Goal: Information Seeking & Learning: Learn about a topic

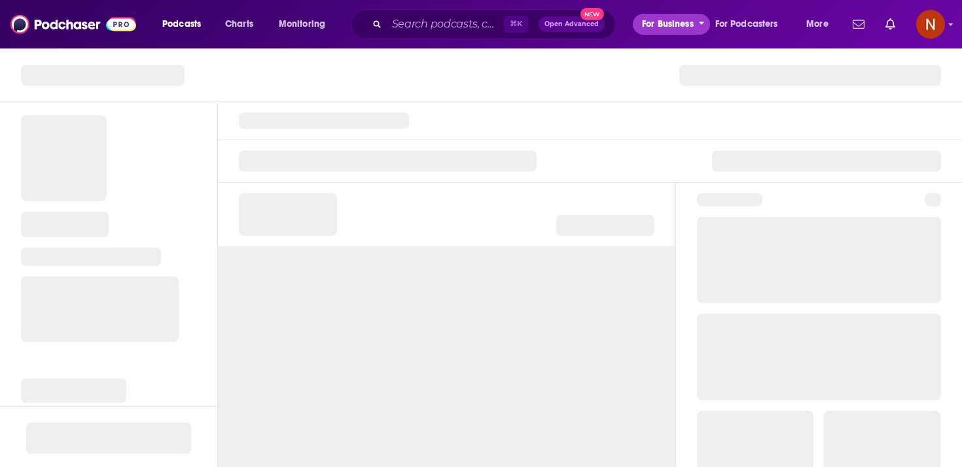
click at [648, 18] on span "For Business" at bounding box center [668, 24] width 52 height 18
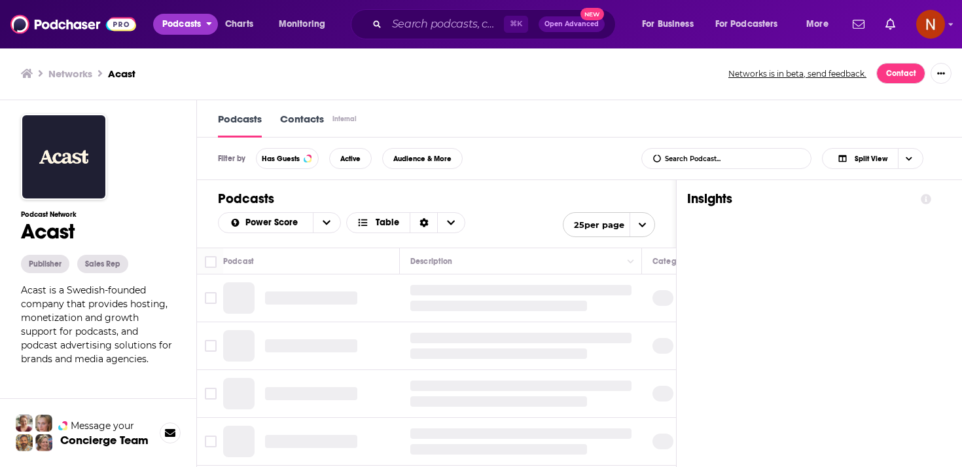
click at [180, 25] on span "Podcasts" at bounding box center [181, 24] width 39 height 18
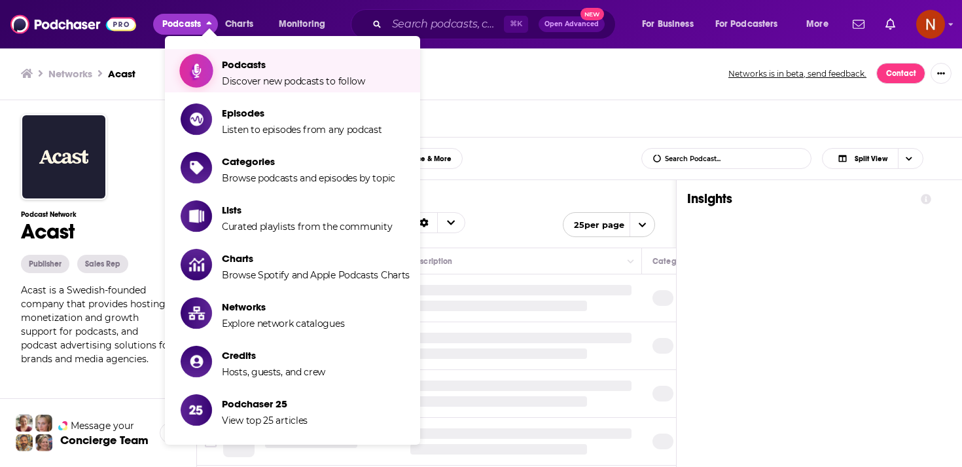
click at [217, 67] on link "Podcasts Discover new podcasts to follow" at bounding box center [295, 70] width 229 height 33
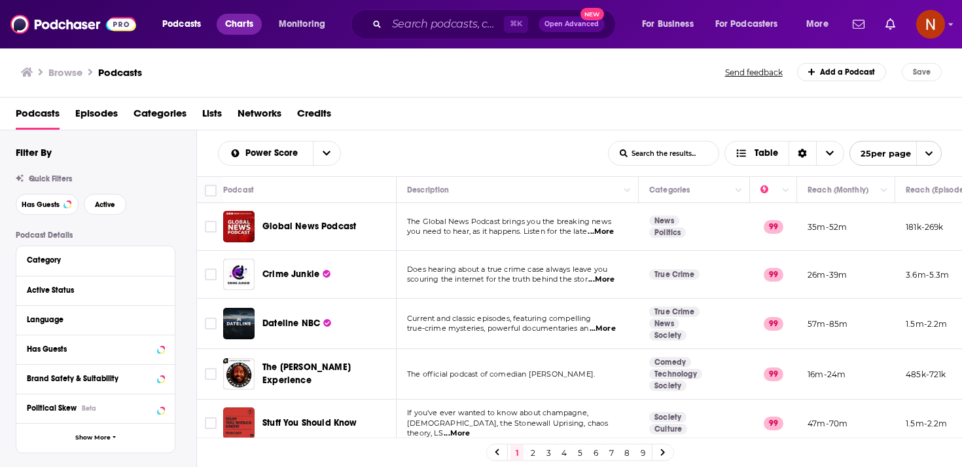
click at [244, 27] on span "Charts" at bounding box center [239, 24] width 28 height 18
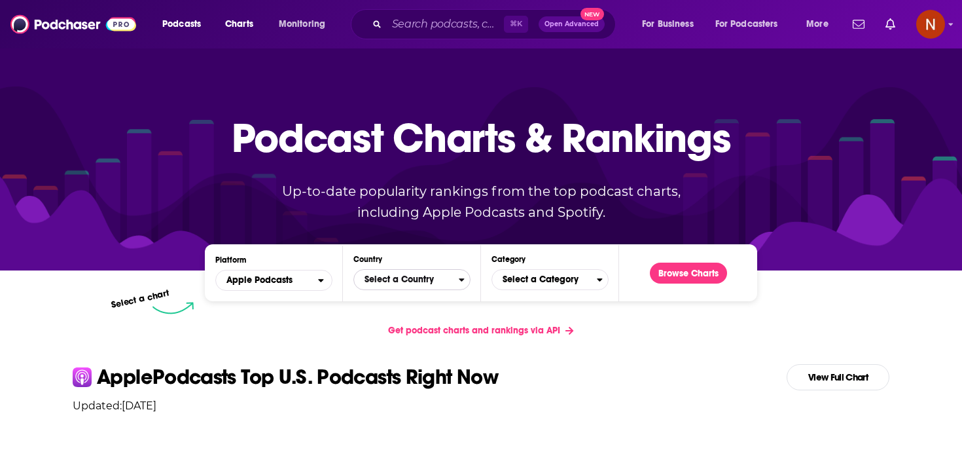
click at [432, 270] on span "Select a Country" at bounding box center [406, 279] width 105 height 22
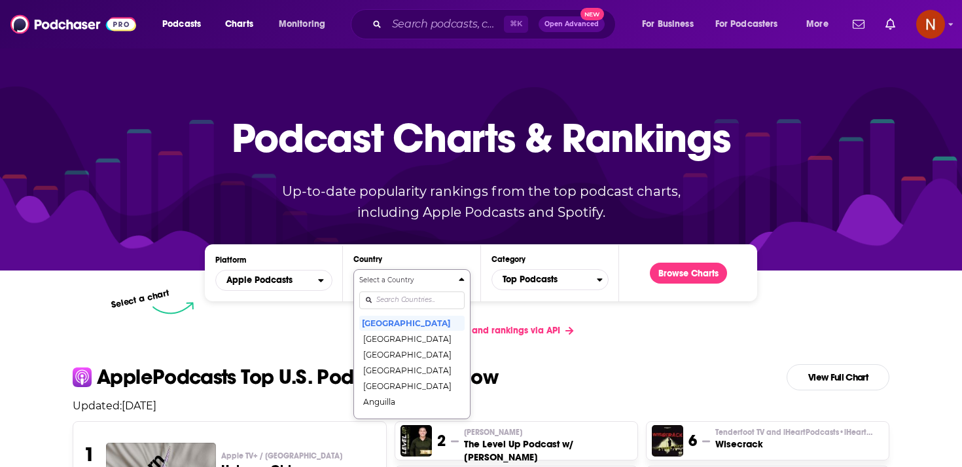
click at [431, 296] on input "Countries" at bounding box center [411, 300] width 105 height 18
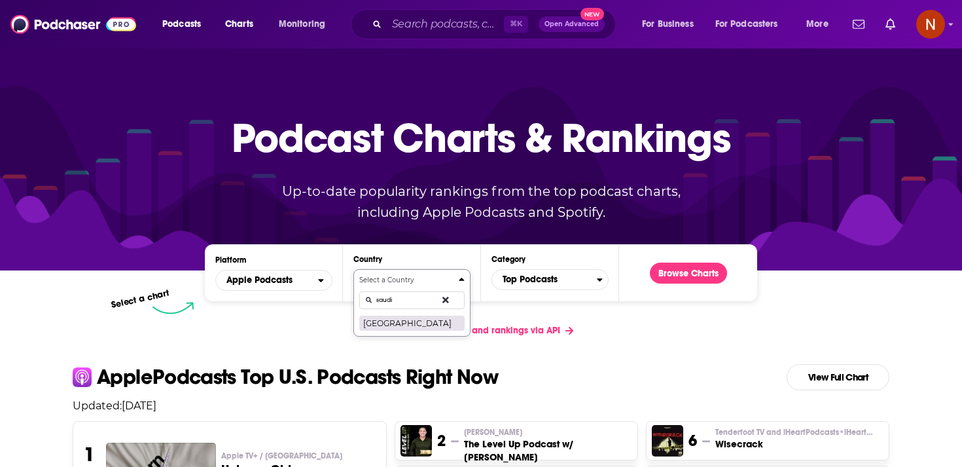
type input "saudi"
click at [412, 319] on button "Saudi Arabia" at bounding box center [411, 323] width 105 height 16
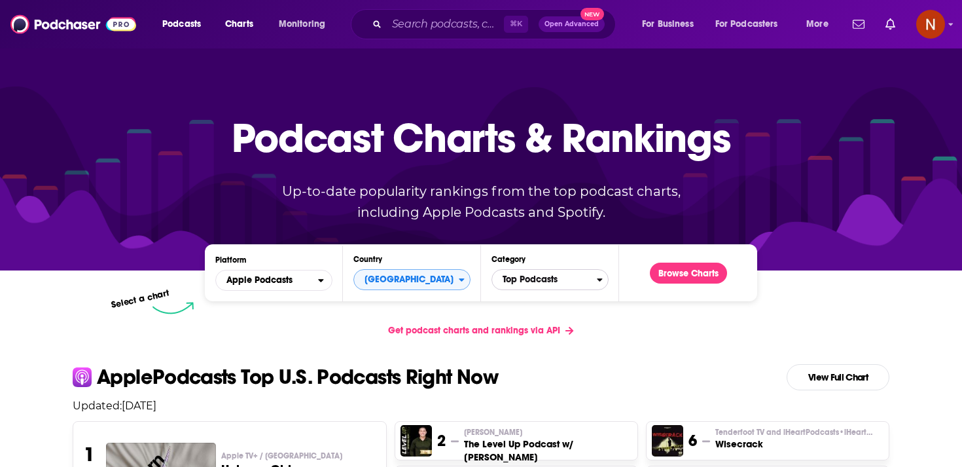
click at [529, 285] on span "Top Podcasts" at bounding box center [544, 279] width 105 height 22
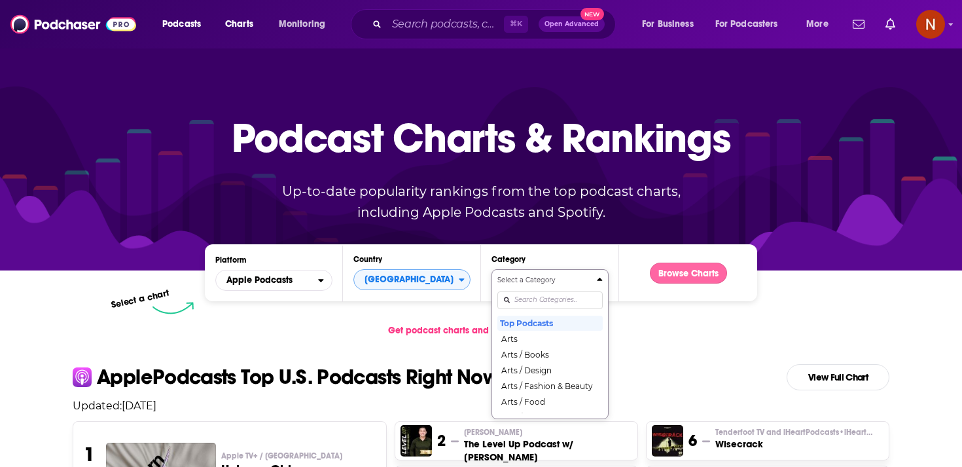
click at [684, 272] on button "Browse Charts" at bounding box center [688, 272] width 77 height 21
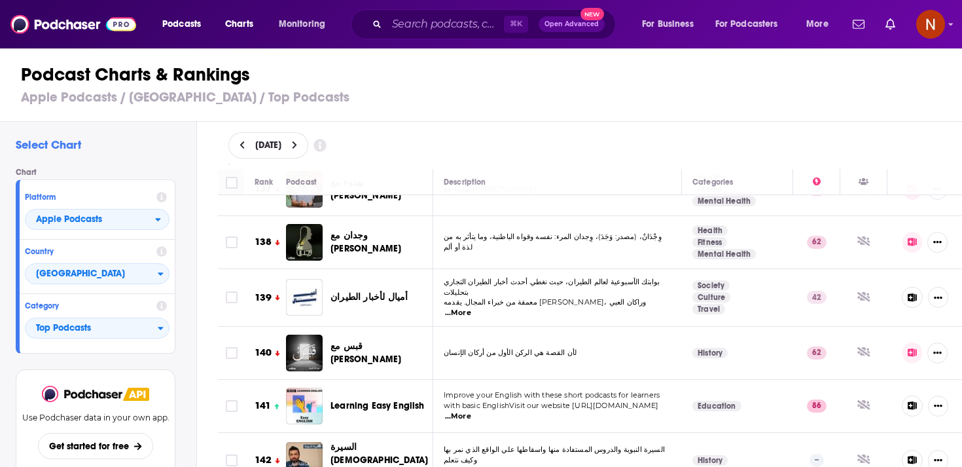
scroll to position [7639, 0]
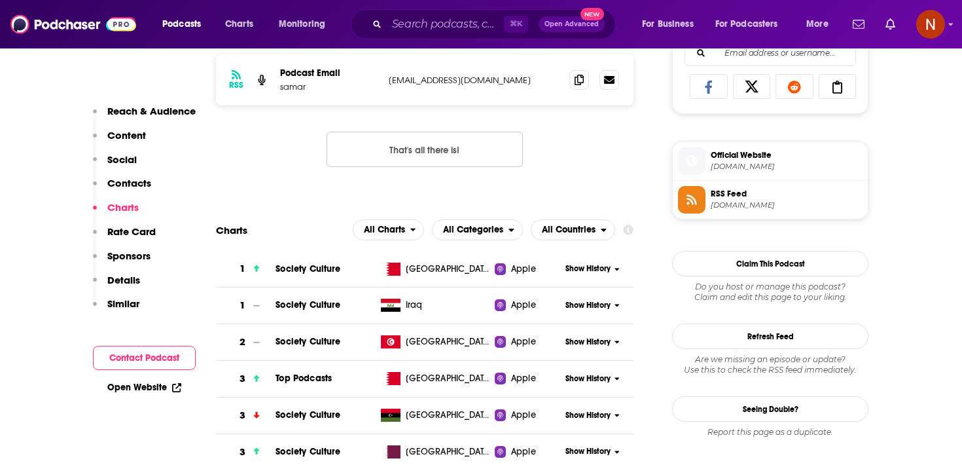
scroll to position [859, 0]
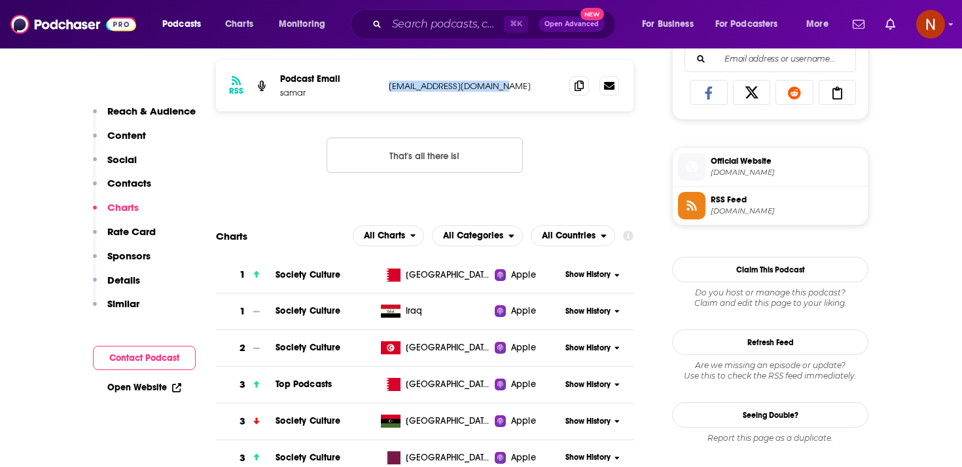
drag, startPoint x: 385, startPoint y: 88, endPoint x: 523, endPoint y: 89, distance: 138.1
click at [523, 89] on div "RSS Podcast Email samar [EMAIL_ADDRESS][DOMAIN_NAME] [EMAIL_ADDRESS][DOMAIN_NAM…" at bounding box center [424, 85] width 417 height 51
copy p "podcastbriefly@gmail.com"
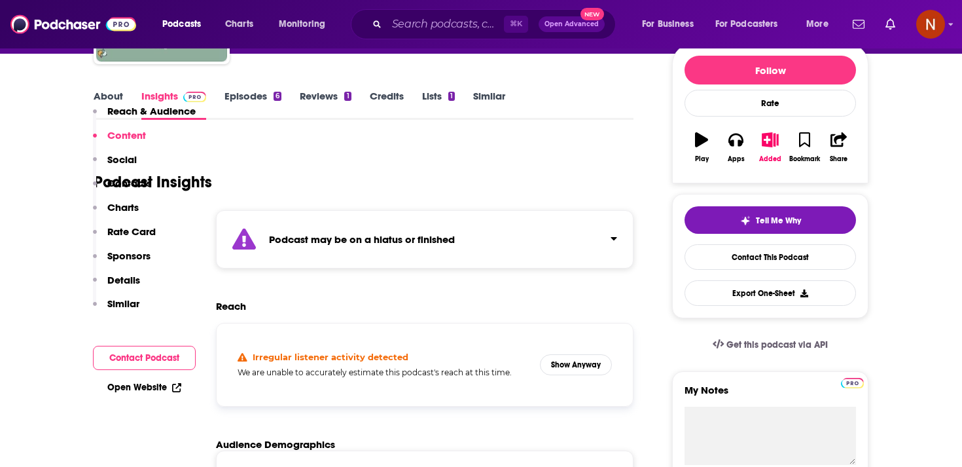
scroll to position [0, 0]
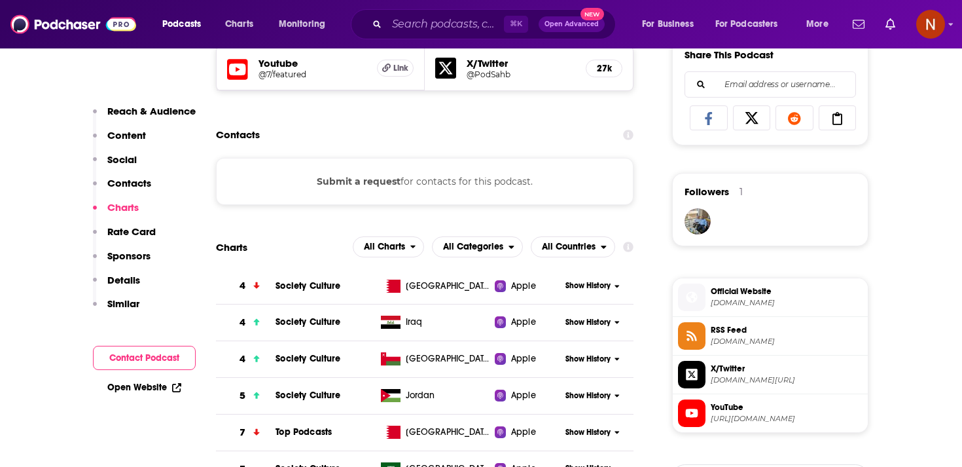
scroll to position [846, 0]
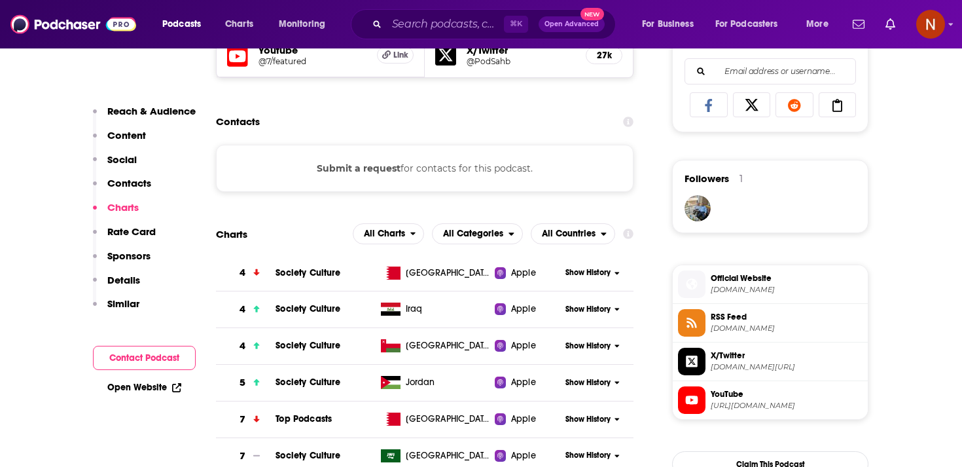
click at [735, 408] on span "https://www.youtube.com/@7/featured" at bounding box center [787, 405] width 152 height 10
click at [730, 287] on span "podcasters.spotify.com" at bounding box center [787, 290] width 152 height 10
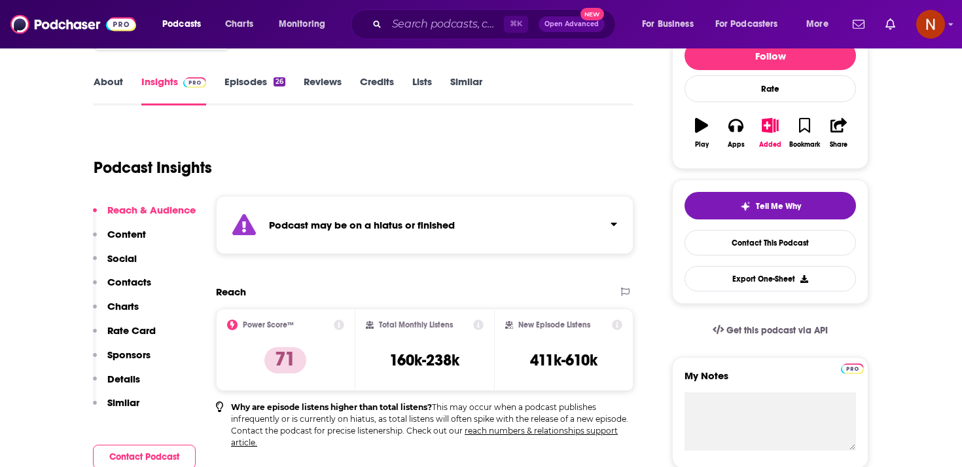
scroll to position [31, 0]
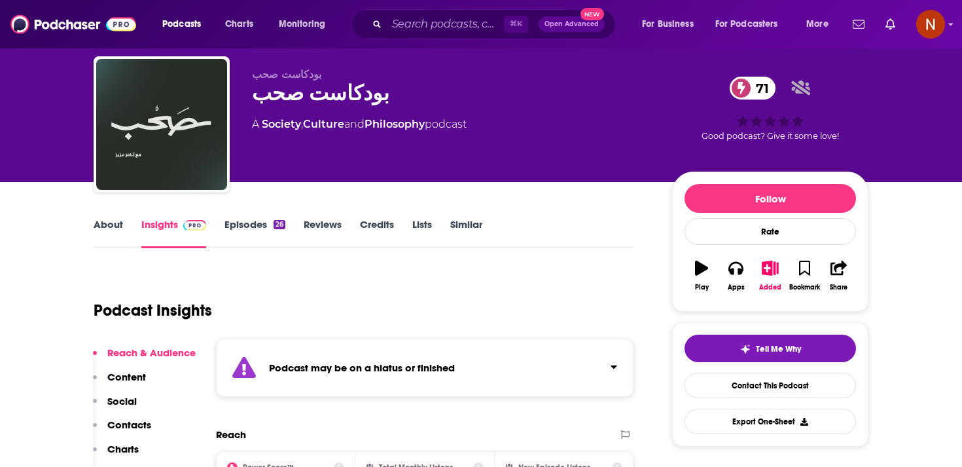
click at [292, 91] on div "بودكاست صحب 71" at bounding box center [451, 93] width 399 height 26
click at [297, 96] on div "بودكاست صحب 71" at bounding box center [451, 93] width 399 height 26
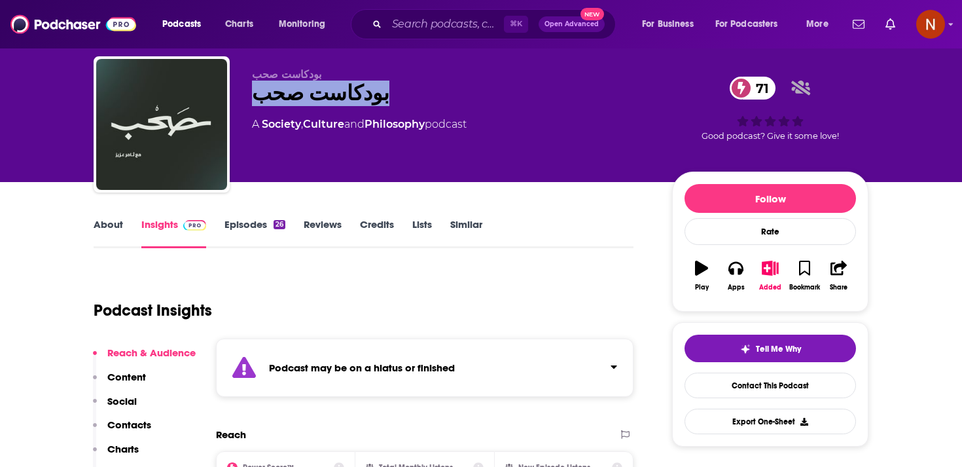
click at [297, 96] on div "بودكاست صحب 71" at bounding box center [451, 93] width 399 height 26
copy div "بودكاست صحب 71"
click at [349, 376] on div "Podcast may be on a hiatus or finished" at bounding box center [424, 367] width 417 height 58
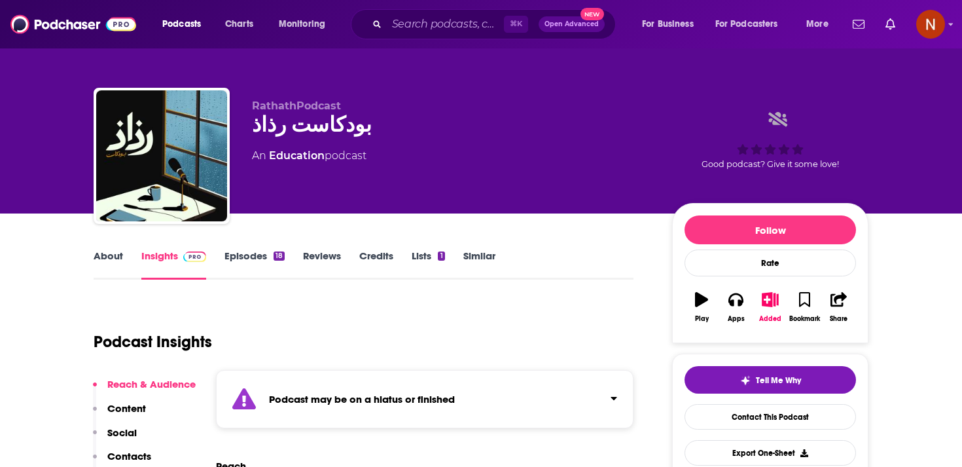
click at [325, 116] on div "بودكاست رذاذ" at bounding box center [451, 125] width 399 height 26
copy div "بودكاست رذاذ"
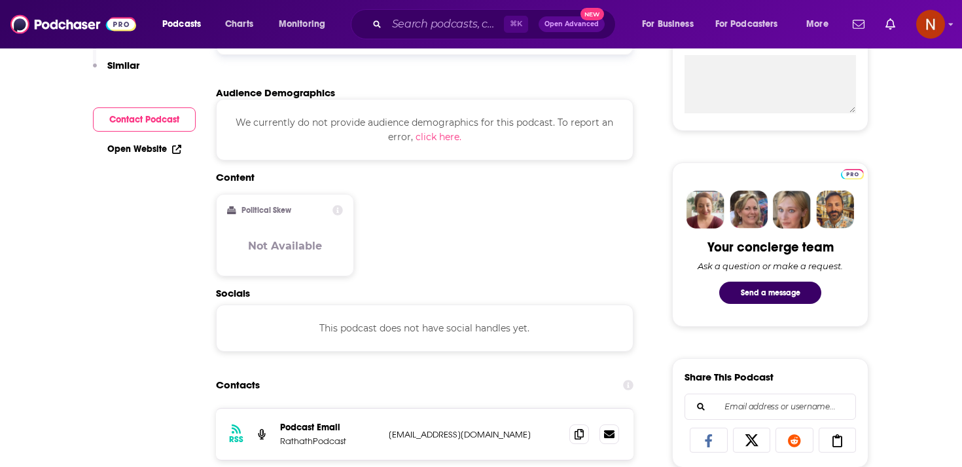
scroll to position [710, 0]
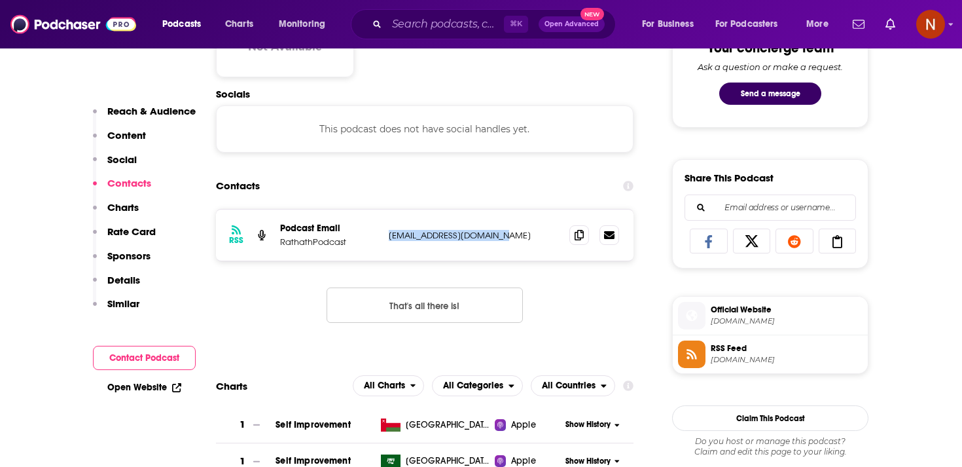
drag, startPoint x: 382, startPoint y: 238, endPoint x: 505, endPoint y: 238, distance: 122.4
click at [505, 238] on div "RSS Podcast Email RathathPodcast rathathpodcast@gmail.com rathathpodcast@gmail.…" at bounding box center [424, 234] width 417 height 51
copy div "rathathpodcast@gmail.com"
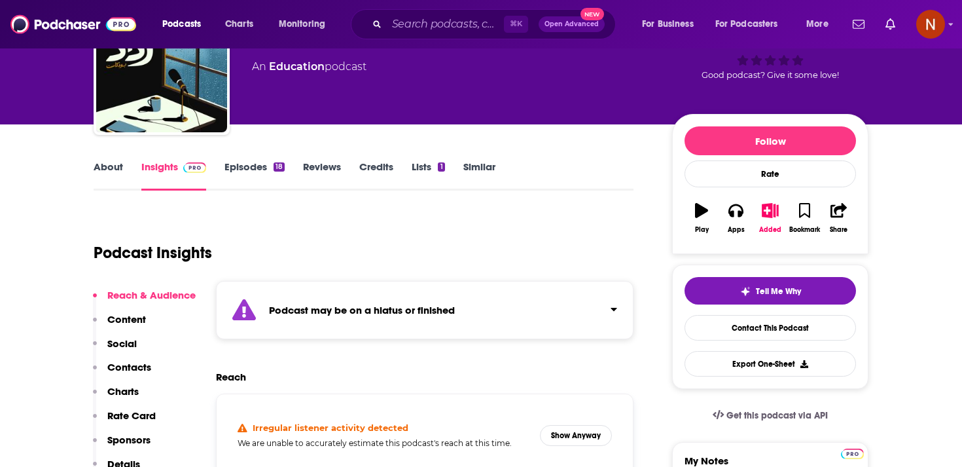
scroll to position [0, 0]
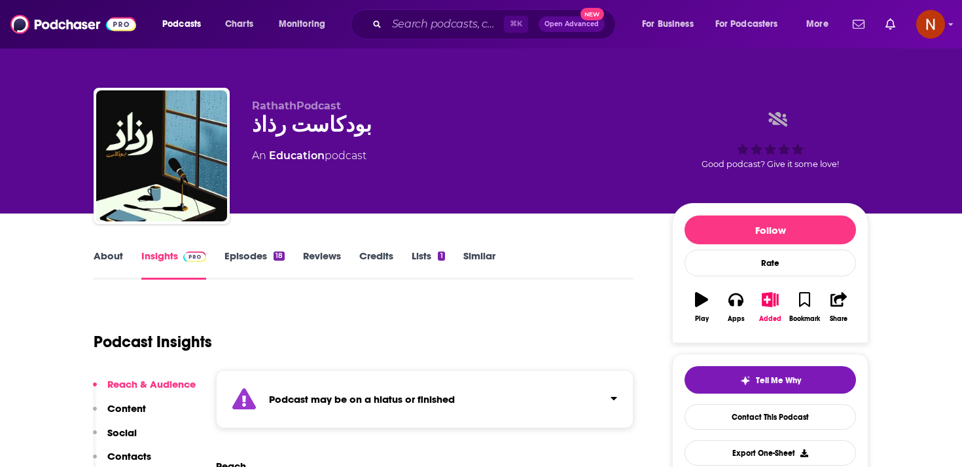
click at [315, 389] on div "Podcast may be on a hiatus or finished" at bounding box center [424, 399] width 417 height 58
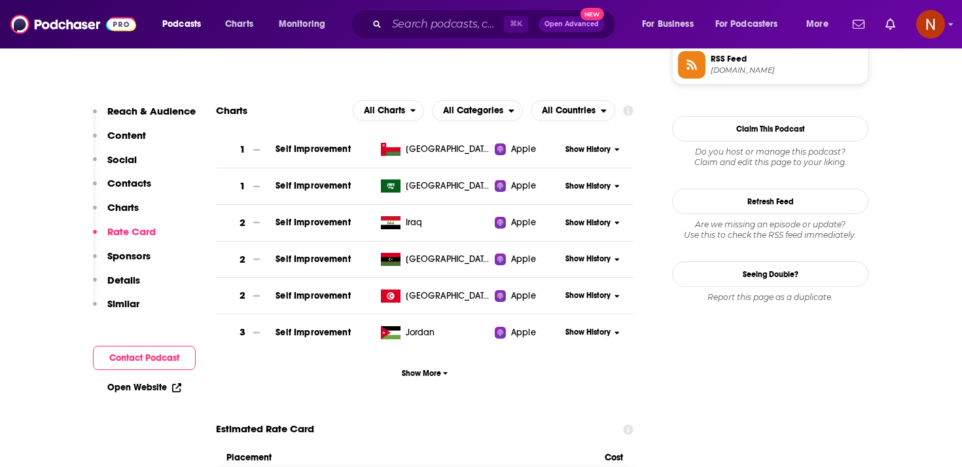
scroll to position [932, 0]
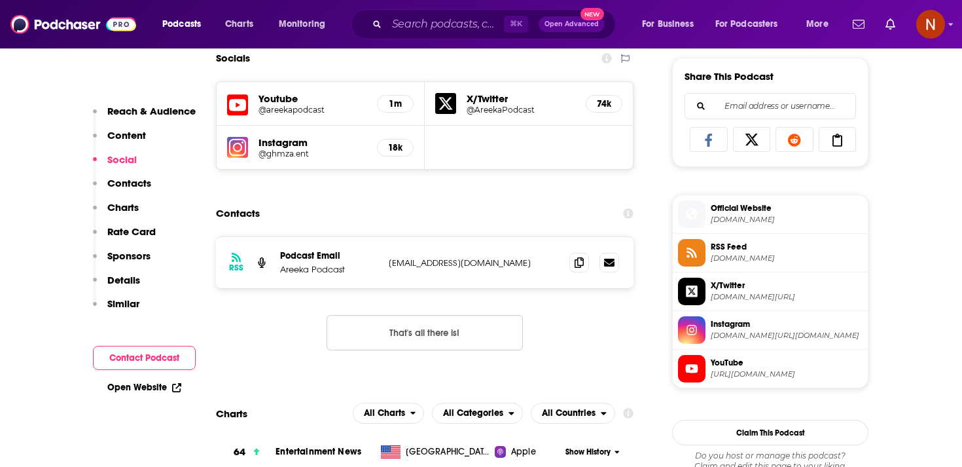
scroll to position [833, 0]
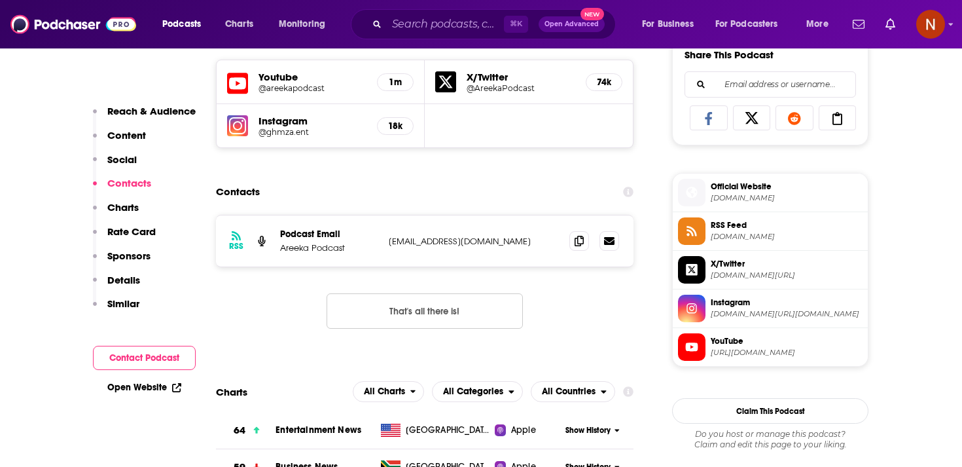
drag, startPoint x: 386, startPoint y: 247, endPoint x: 500, endPoint y: 245, distance: 113.9
click at [500, 245] on div "RSS Podcast Email Areeka Podcast areeka@ghmza.com areeka@ghmza.com" at bounding box center [424, 240] width 417 height 51
drag, startPoint x: 472, startPoint y: 239, endPoint x: 378, endPoint y: 240, distance: 94.2
click at [378, 240] on div "RSS Podcast Email Areeka Podcast areeka@ghmza.com areeka@ghmza.com" at bounding box center [424, 240] width 417 height 51
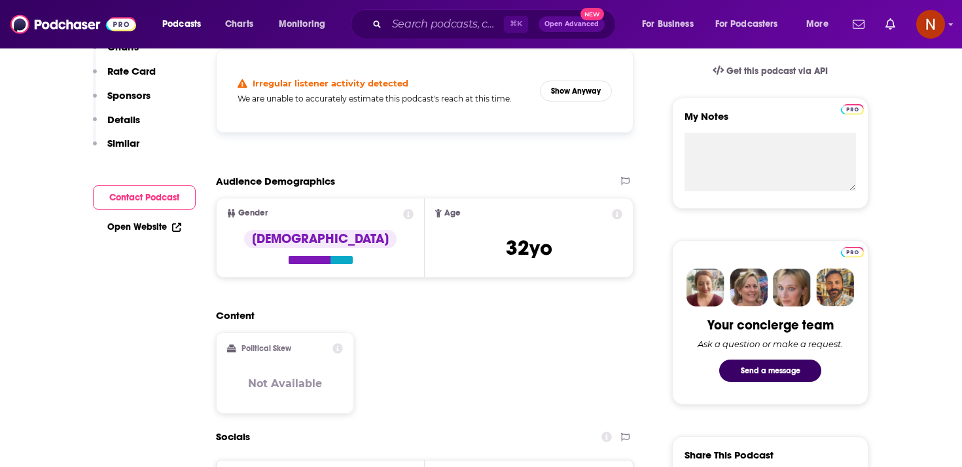
scroll to position [0, 0]
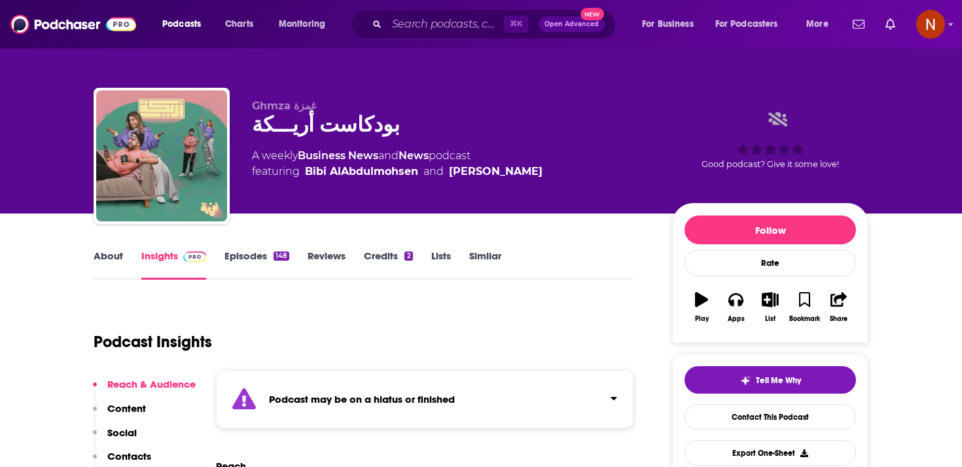
click at [254, 272] on link "Episodes 148" at bounding box center [256, 264] width 65 height 30
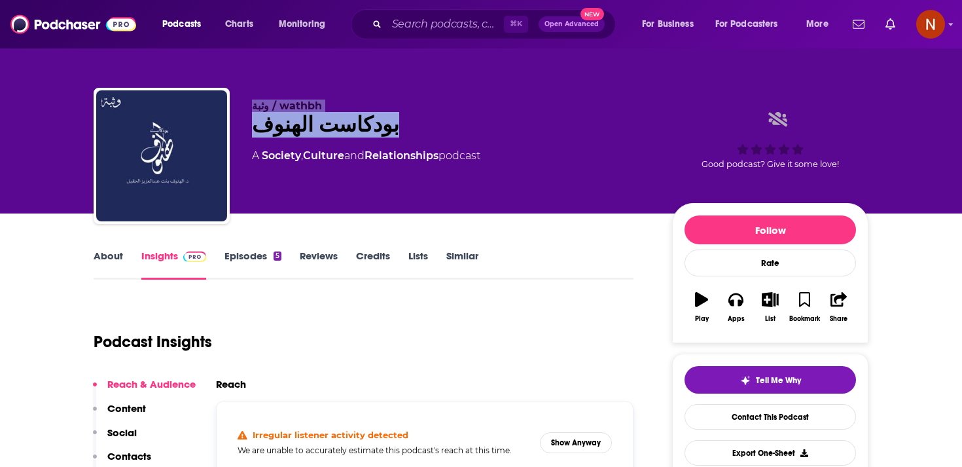
drag, startPoint x: 372, startPoint y: 136, endPoint x: 247, endPoint y: 107, distance: 128.3
click at [247, 107] on div "وثبة / wathbh بودكاست الهنوف A Society , Culture and Relationships podcast Good…" at bounding box center [481, 158] width 775 height 141
copy div "وثبة / wathbh بودكاست الهنوف"
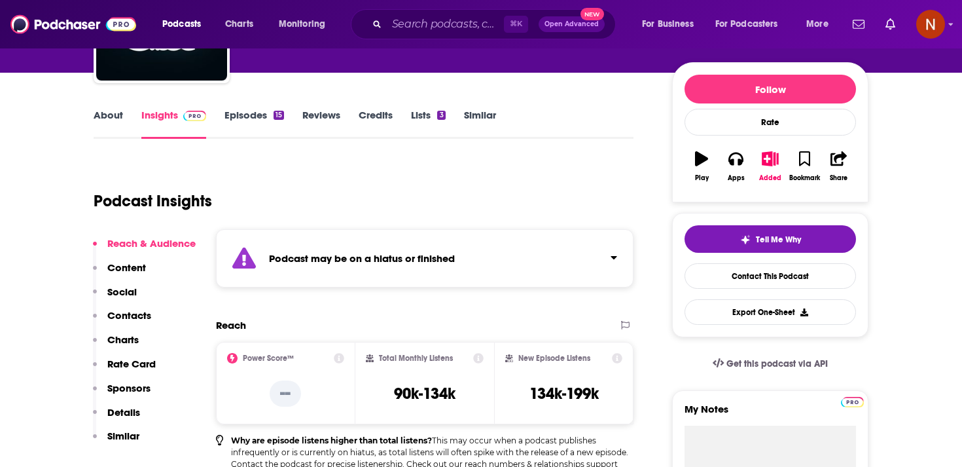
scroll to position [346, 0]
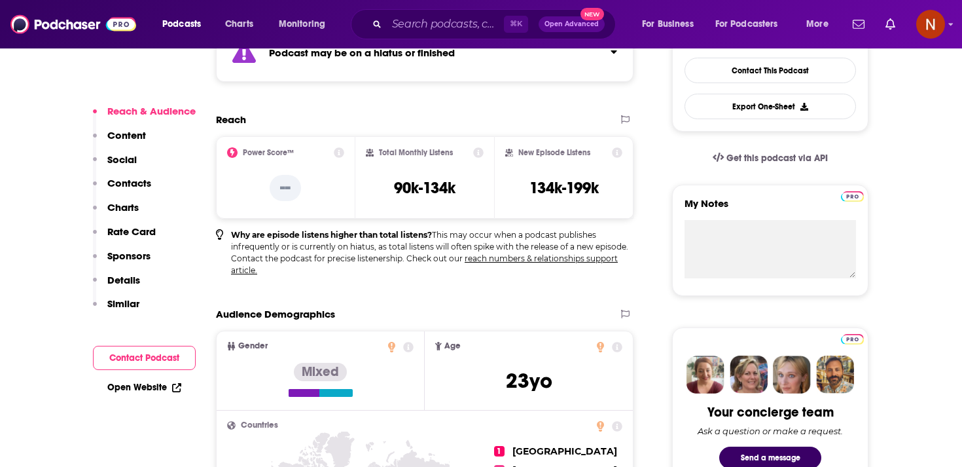
click at [366, 50] on strong "Podcast may be on a hiatus or finished" at bounding box center [362, 52] width 186 height 12
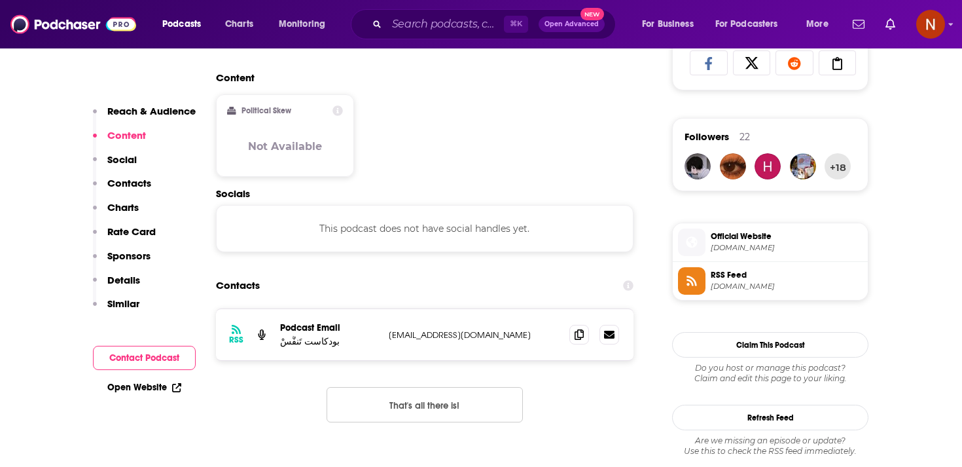
scroll to position [895, 0]
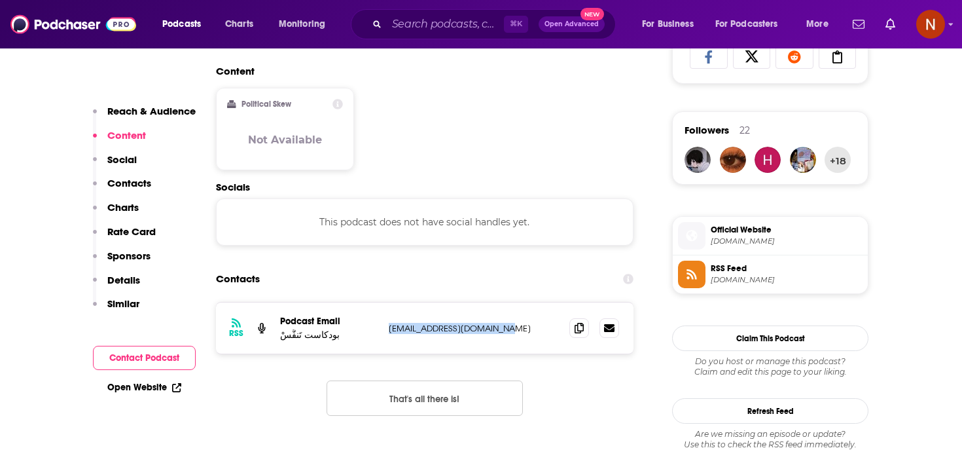
drag, startPoint x: 389, startPoint y: 332, endPoint x: 511, endPoint y: 330, distance: 122.4
click at [511, 331] on p "[EMAIL_ADDRESS][DOMAIN_NAME]" at bounding box center [474, 328] width 170 height 11
copy p "[EMAIL_ADDRESS][DOMAIN_NAME]"
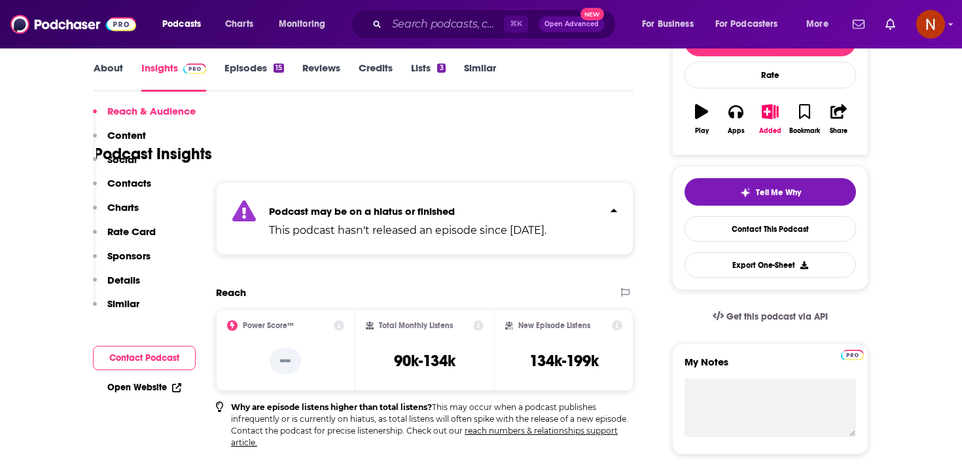
scroll to position [0, 0]
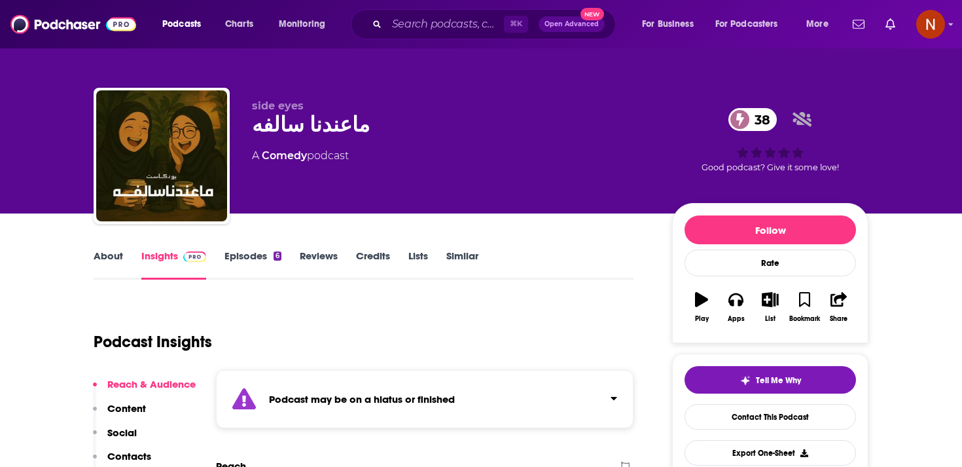
click at [463, 391] on div "Podcast may be on a hiatus or finished" at bounding box center [424, 399] width 417 height 58
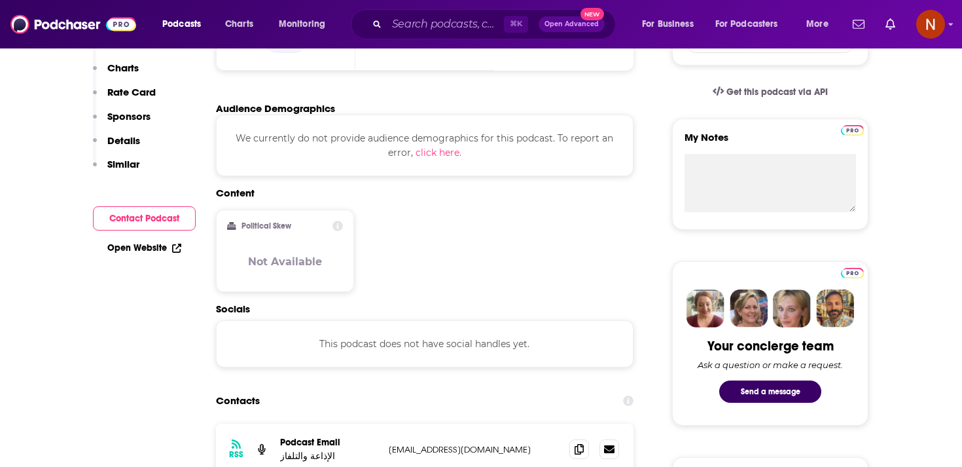
scroll to position [551, 0]
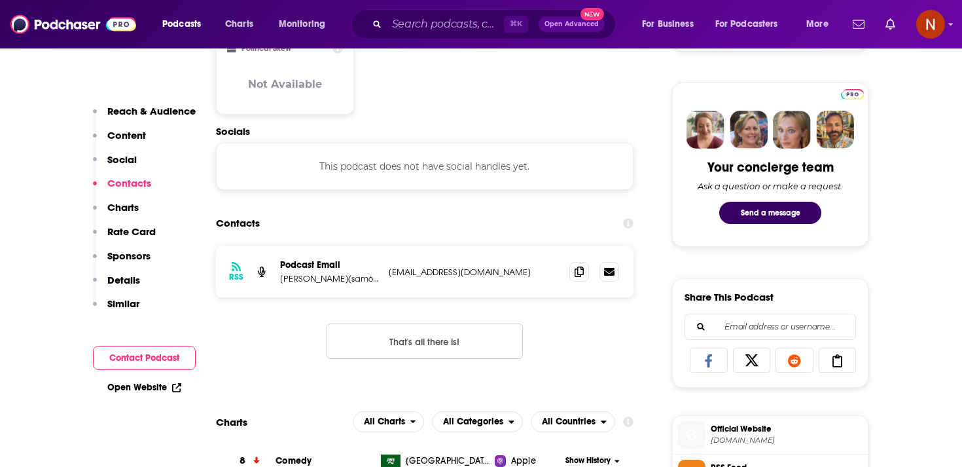
scroll to position [593, 0]
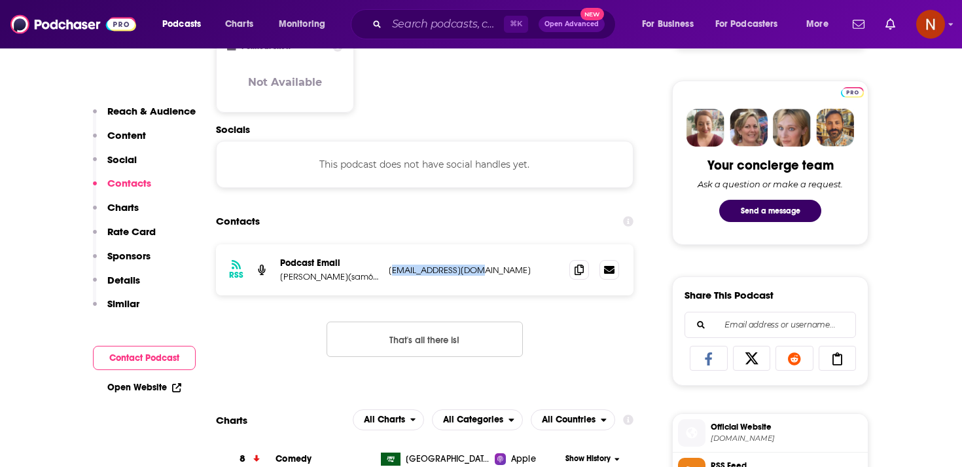
drag, startPoint x: 495, startPoint y: 273, endPoint x: 391, endPoint y: 270, distance: 104.1
click at [391, 270] on p "sam6timex@gmail.com" at bounding box center [474, 269] width 170 height 11
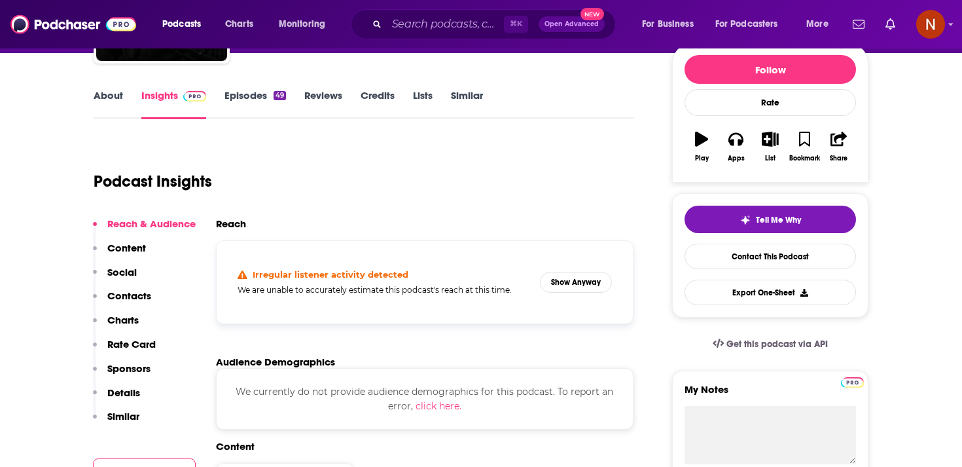
scroll to position [132, 0]
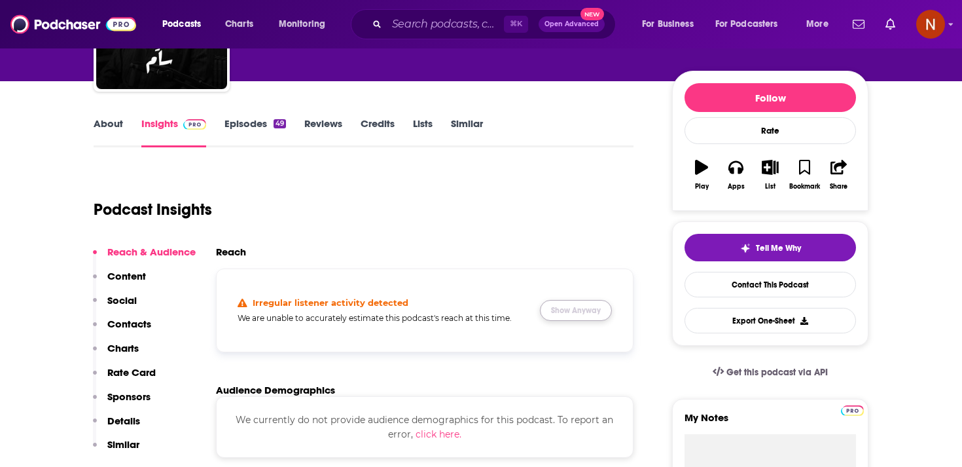
click at [575, 310] on button "Show Anyway" at bounding box center [576, 310] width 72 height 21
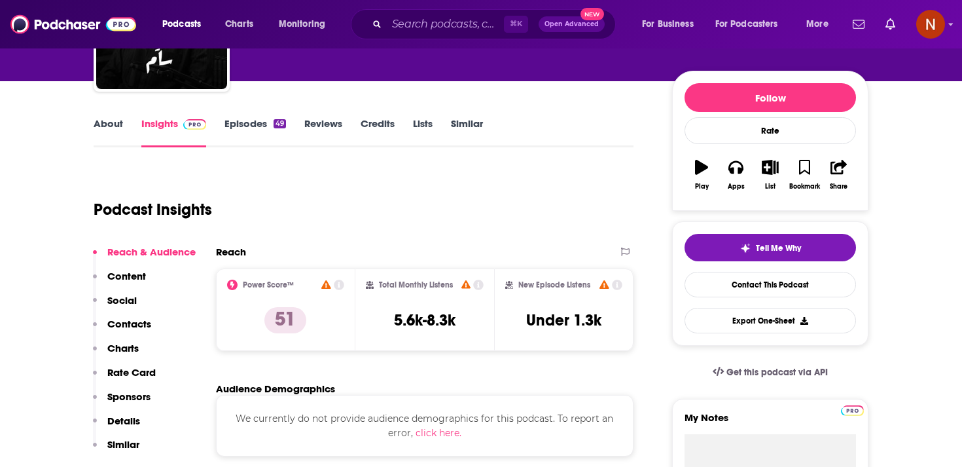
scroll to position [0, 0]
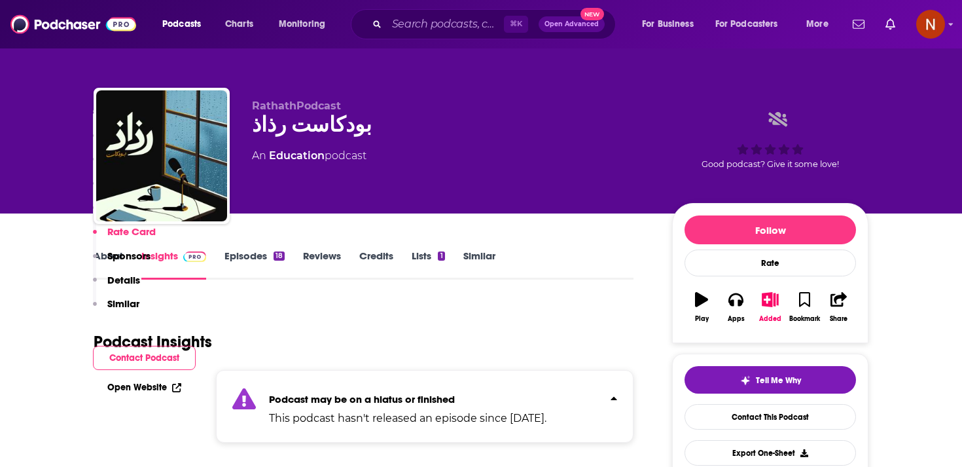
scroll to position [932, 0]
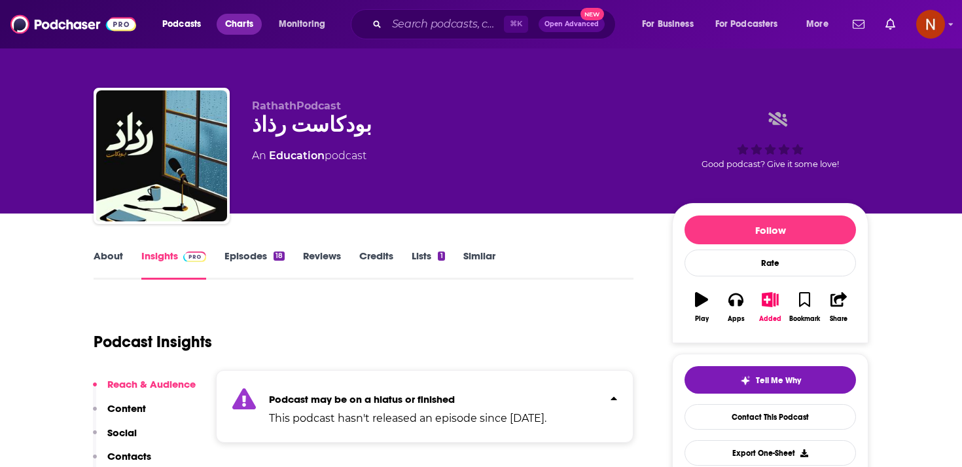
click at [257, 22] on link "Charts" at bounding box center [239, 24] width 44 height 21
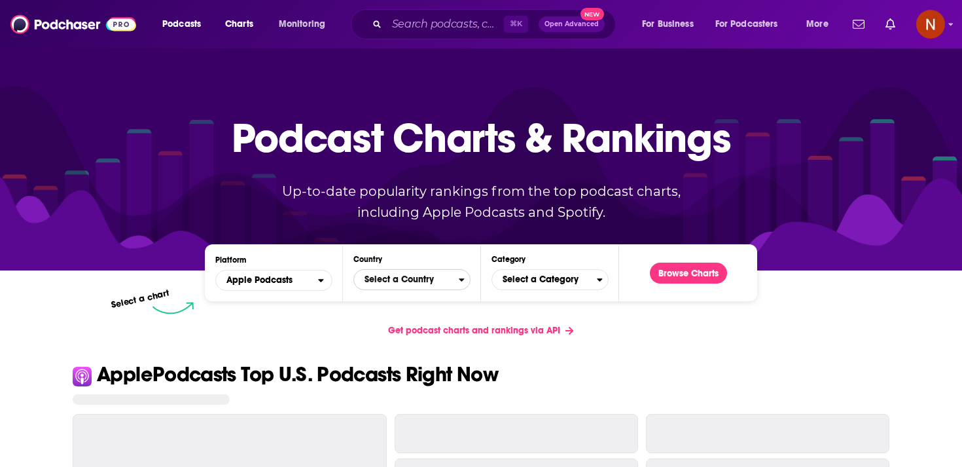
click at [400, 282] on span "Select a Country" at bounding box center [406, 279] width 105 height 22
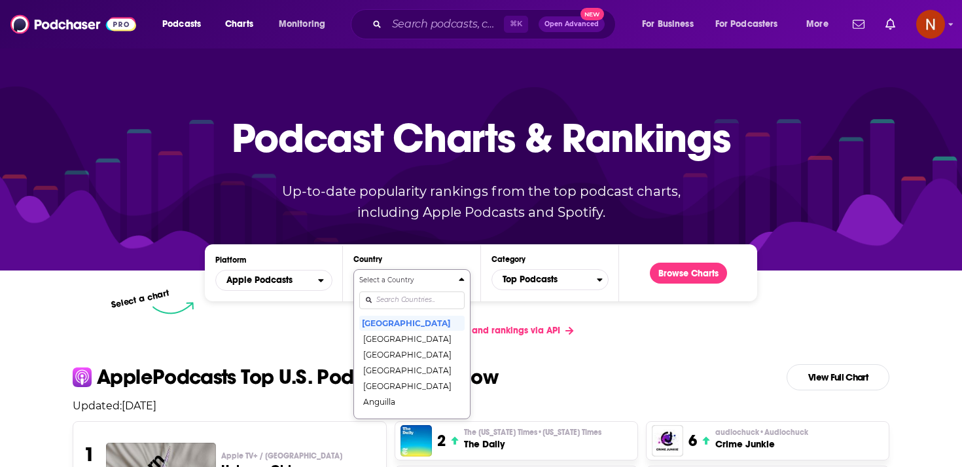
click at [416, 305] on input "Countries" at bounding box center [411, 300] width 105 height 18
type input "w"
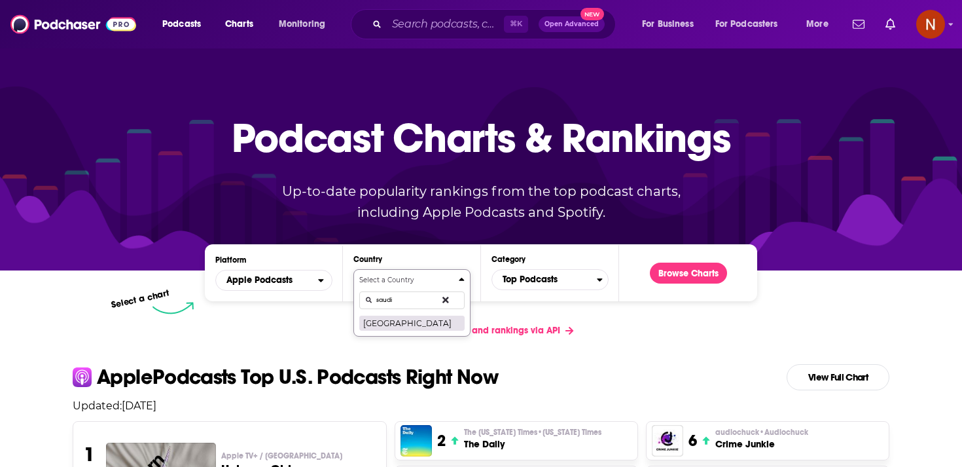
type input "saudi"
click at [410, 320] on button "[GEOGRAPHIC_DATA]" at bounding box center [411, 323] width 105 height 16
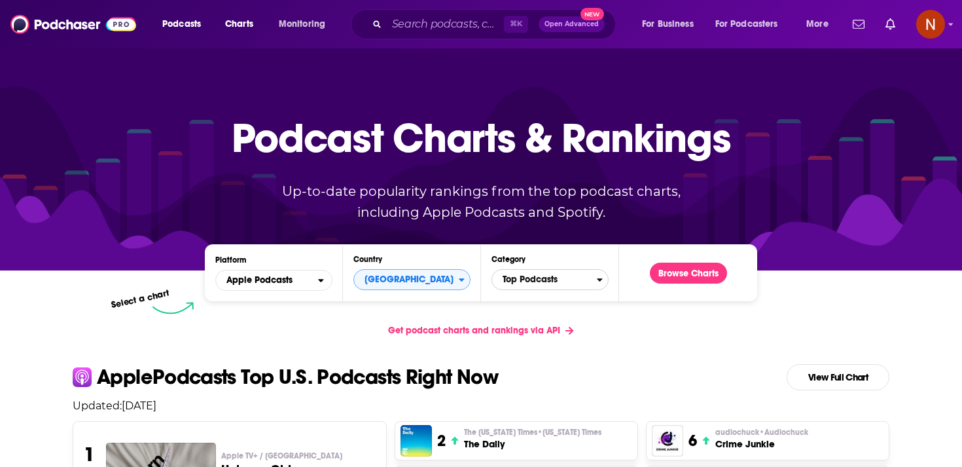
click at [560, 270] on span "Top Podcasts" at bounding box center [544, 279] width 105 height 22
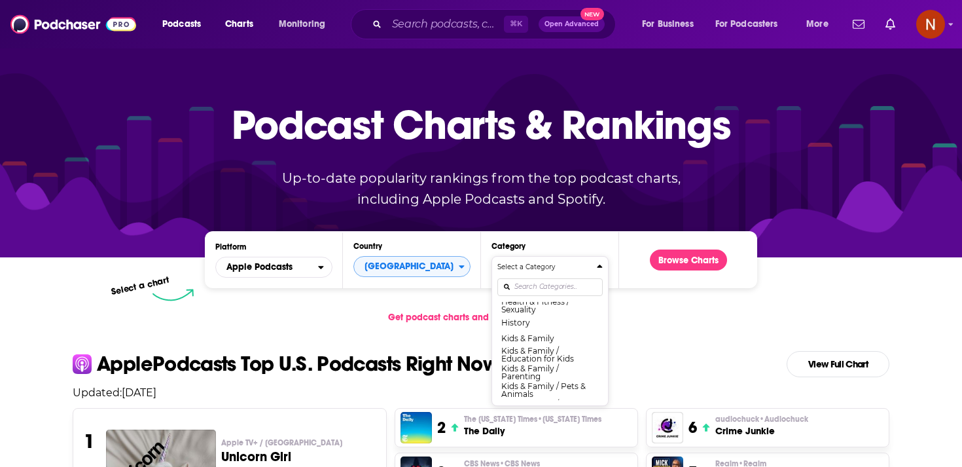
scroll to position [576, 0]
click at [534, 332] on button "Kids & Family" at bounding box center [549, 334] width 105 height 16
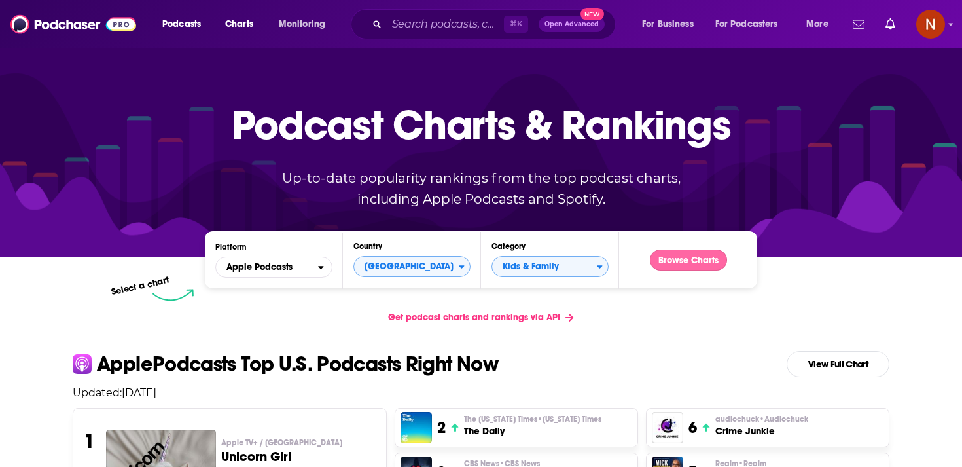
click at [684, 264] on button "Browse Charts" at bounding box center [688, 259] width 77 height 21
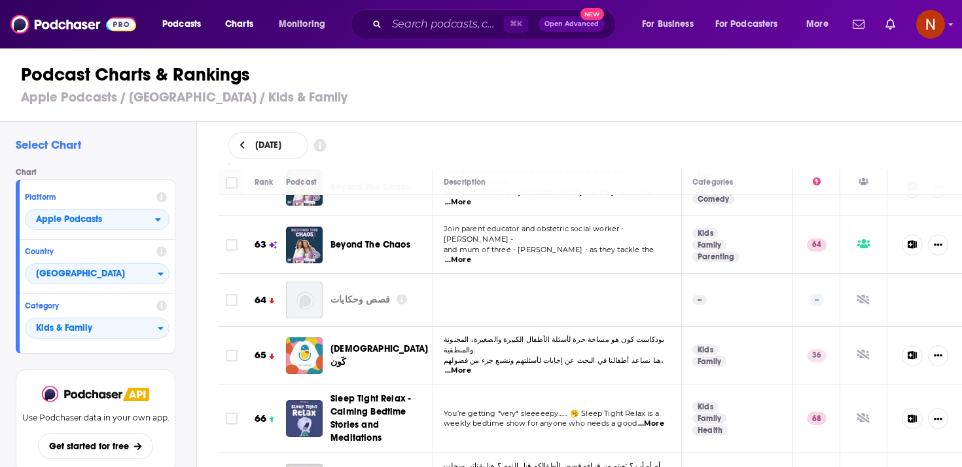
scroll to position [3698, 0]
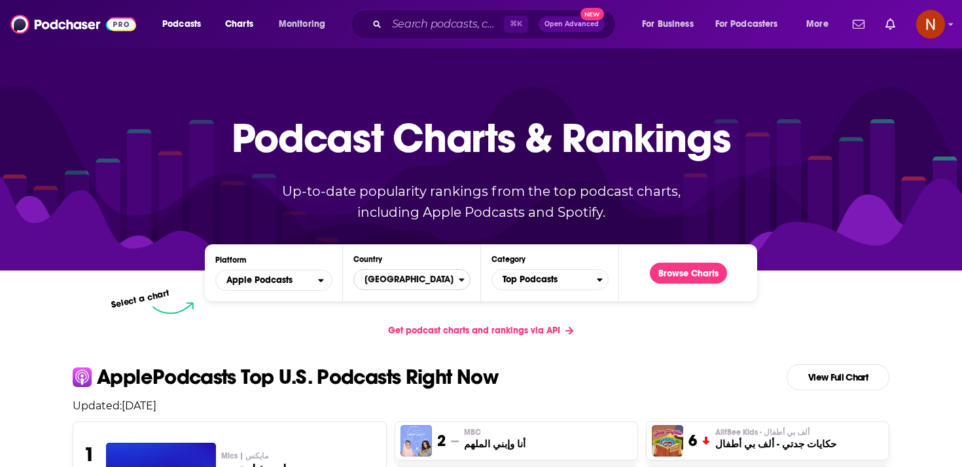
click at [460, 281] on icon "Countries" at bounding box center [462, 279] width 6 height 9
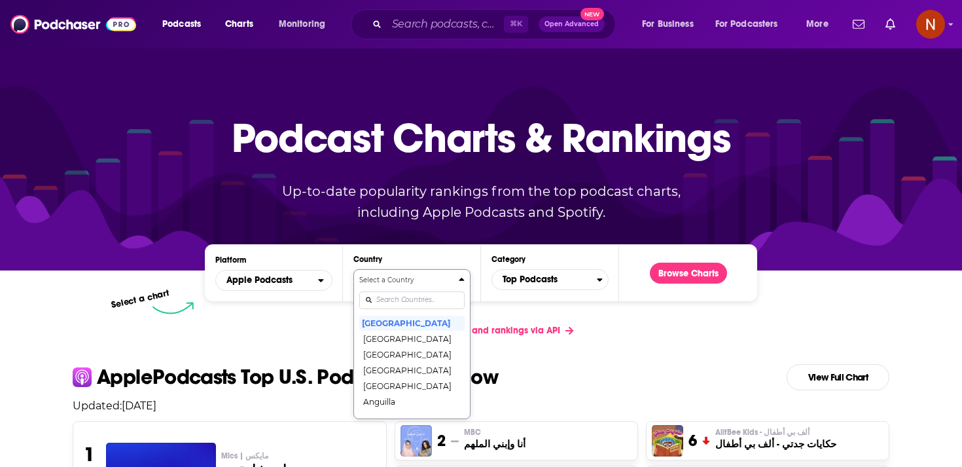
scroll to position [67, 0]
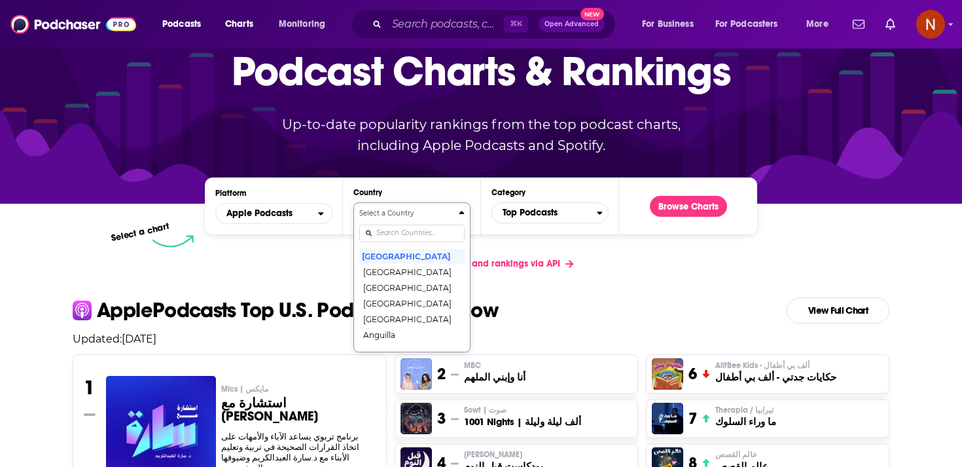
click at [436, 296] on div "Select a Country United States Afghanistan Albania Algeria Angola Anguilla Anti…" at bounding box center [411, 277] width 105 height 138
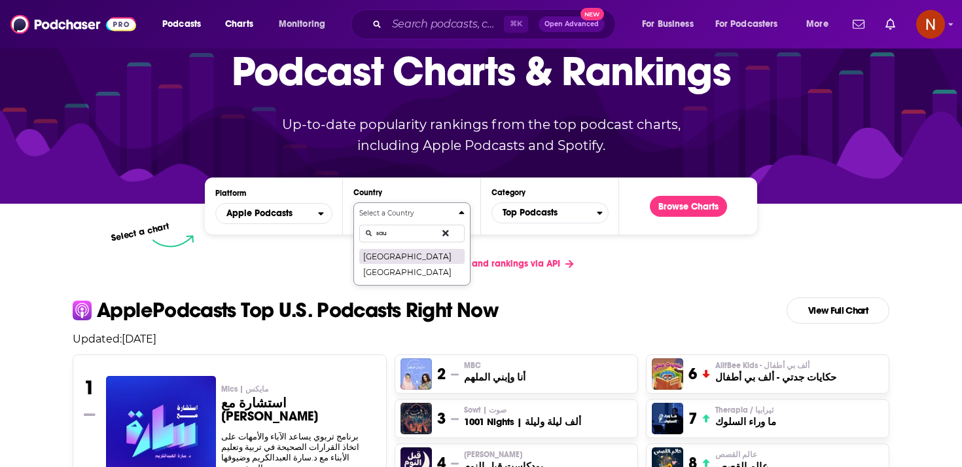
type input "sau"
click at [416, 254] on button "Saudi Arabia" at bounding box center [411, 256] width 105 height 16
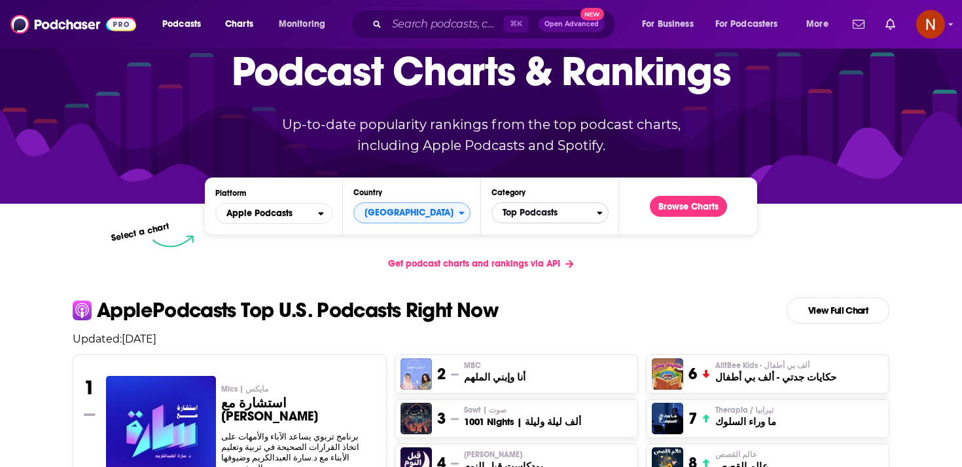
click at [546, 215] on span "Top Podcasts" at bounding box center [544, 213] width 105 height 22
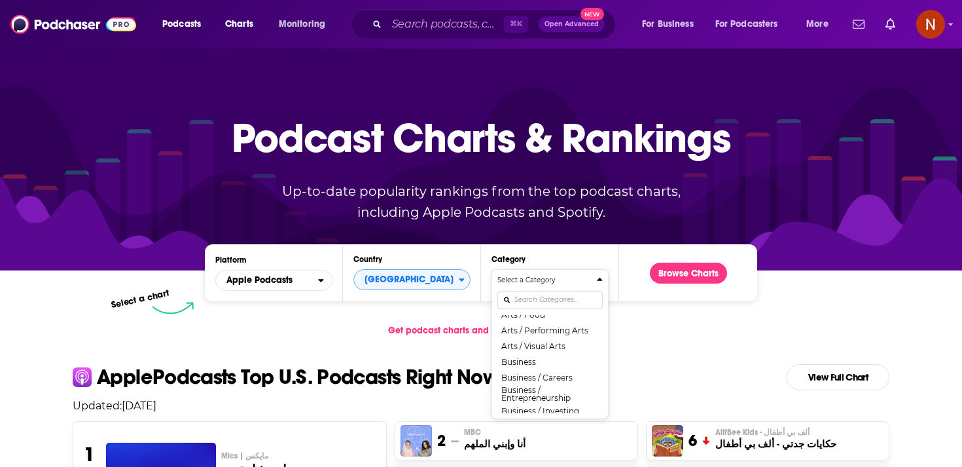
scroll to position [94, 0]
click at [737, 374] on h2 "Apple Podcasts Top U.S. Podcasts Right Now View Full Chart" at bounding box center [481, 377] width 838 height 26
click at [641, 406] on p "Updated: September 10, 2025" at bounding box center [481, 405] width 838 height 12
click at [326, 330] on div "Get podcast charts and rankings via API" at bounding box center [481, 330] width 838 height 32
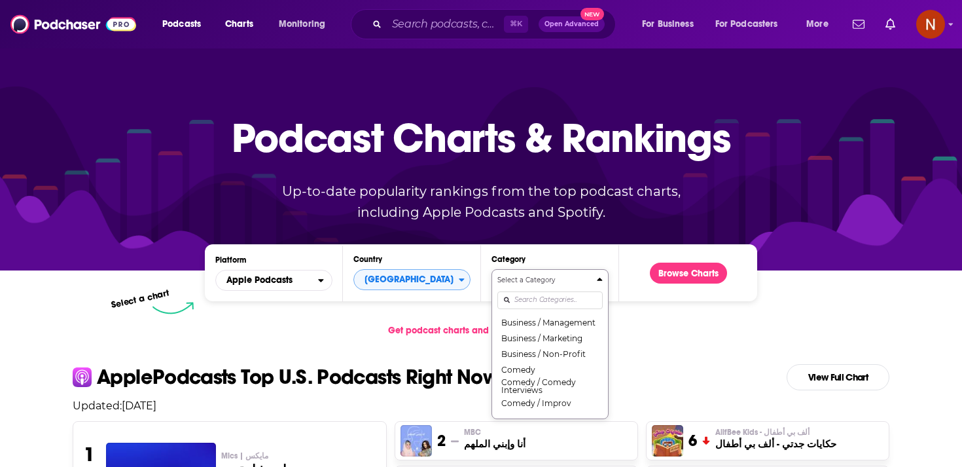
scroll to position [67, 0]
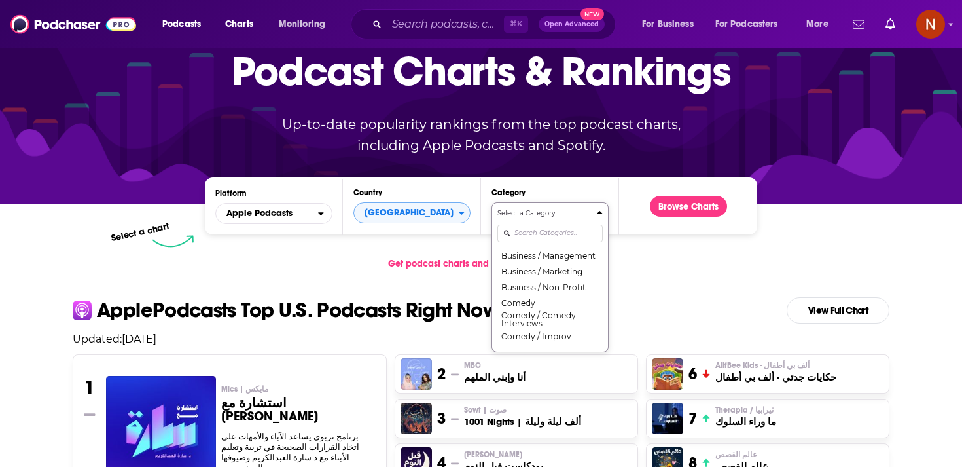
click at [516, 299] on div "Select a Category Top Podcasts Arts Arts / Books Arts / Design Arts / Fashion &…" at bounding box center [549, 277] width 105 height 138
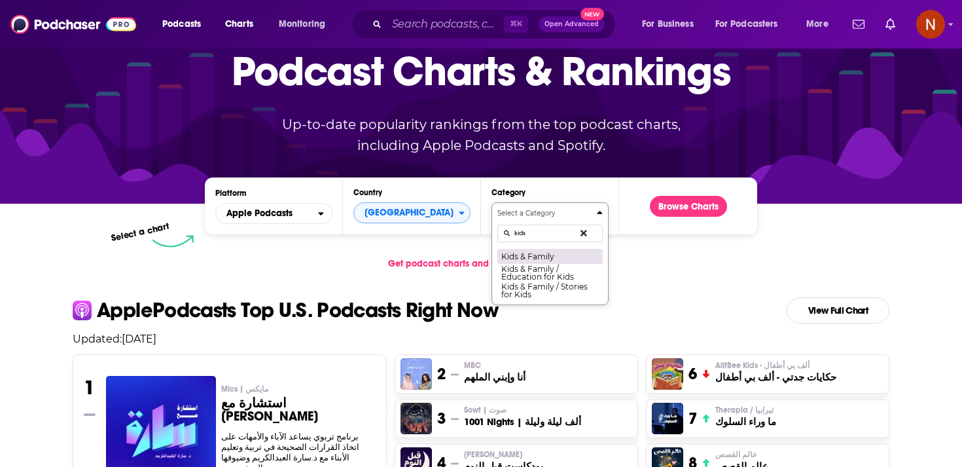
type input "kids"
click at [556, 255] on button "Kids & Family" at bounding box center [549, 256] width 105 height 16
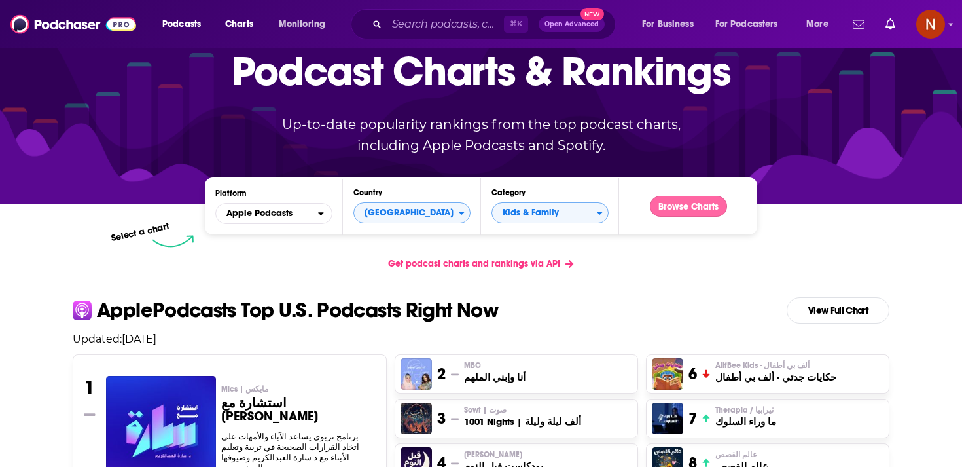
click at [689, 205] on button "Browse Charts" at bounding box center [688, 206] width 77 height 21
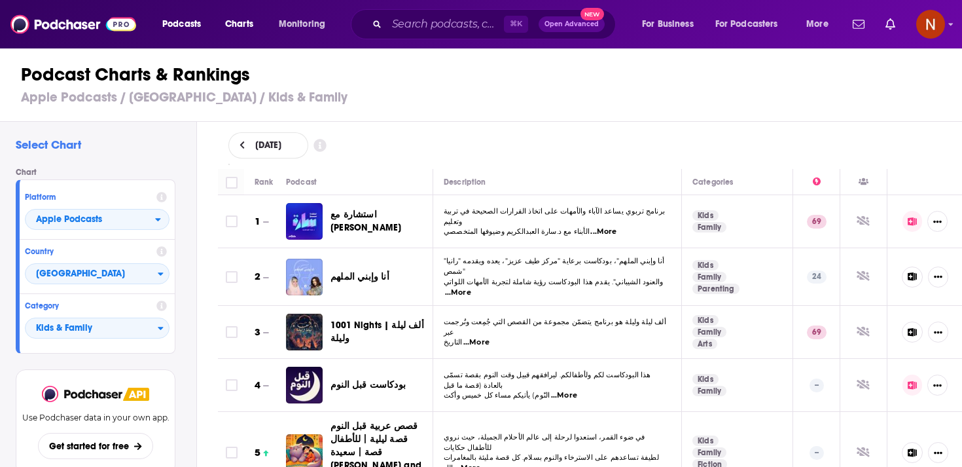
click at [480, 233] on td "برنامج تربوي يساعد الآباء والأمهات على اتخاذ القرارات الصحيحة في تربية وتعليم ا…" at bounding box center [557, 221] width 249 height 53
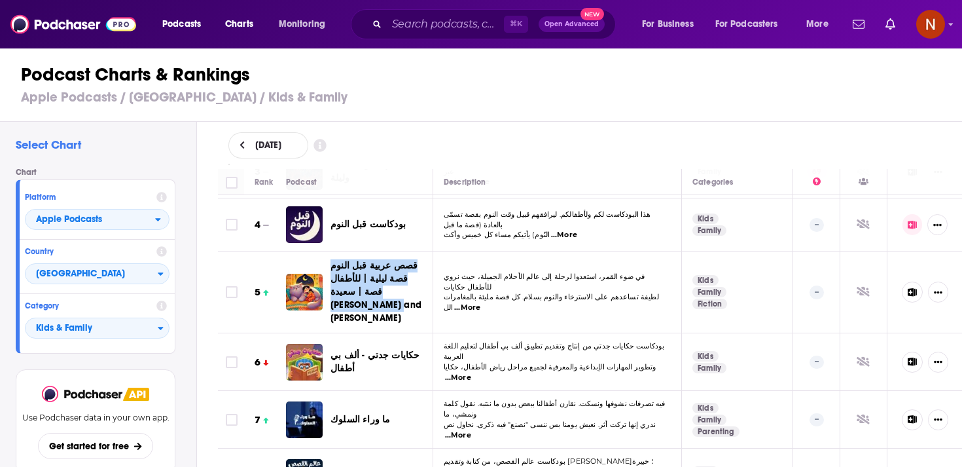
scroll to position [194, 0]
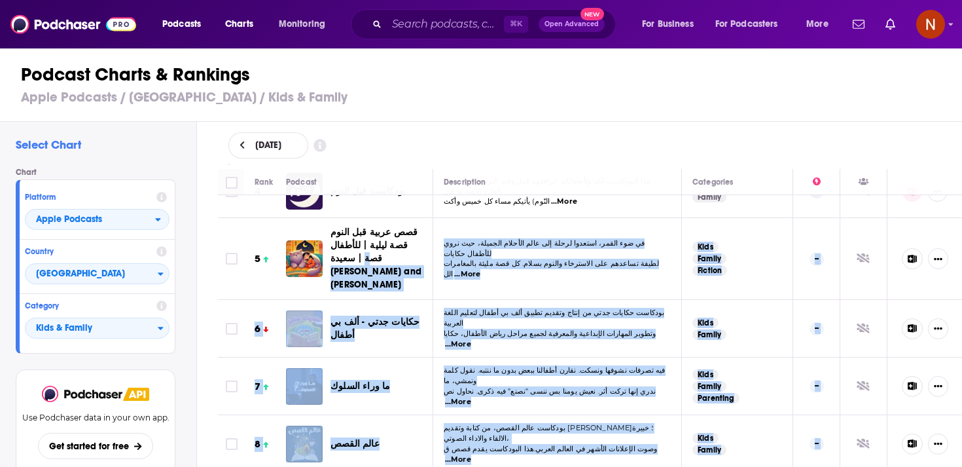
drag, startPoint x: 377, startPoint y: 434, endPoint x: 402, endPoint y: 224, distance: 211.5
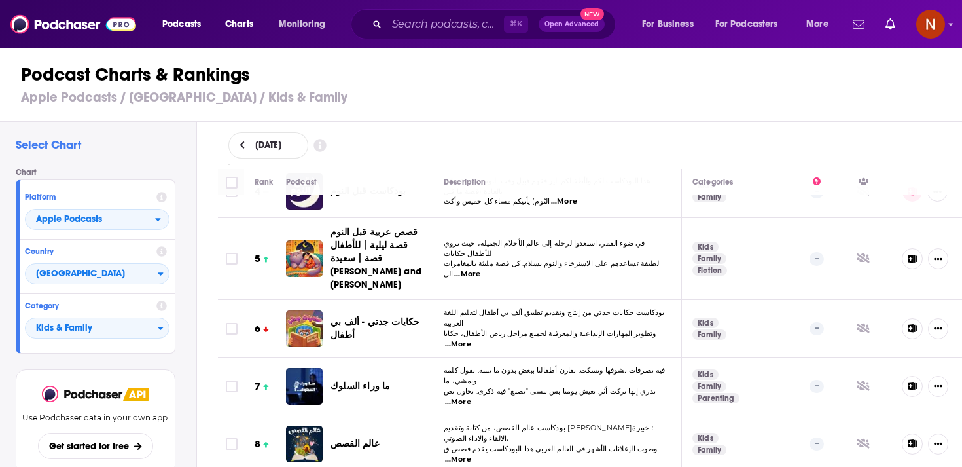
click at [470, 125] on div "September 10, 2025" at bounding box center [590, 145] width 766 height 47
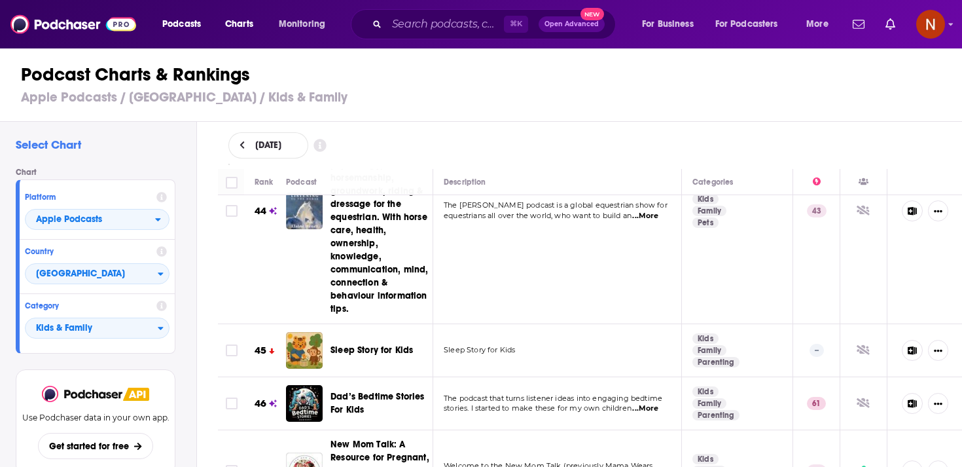
scroll to position [2578, 0]
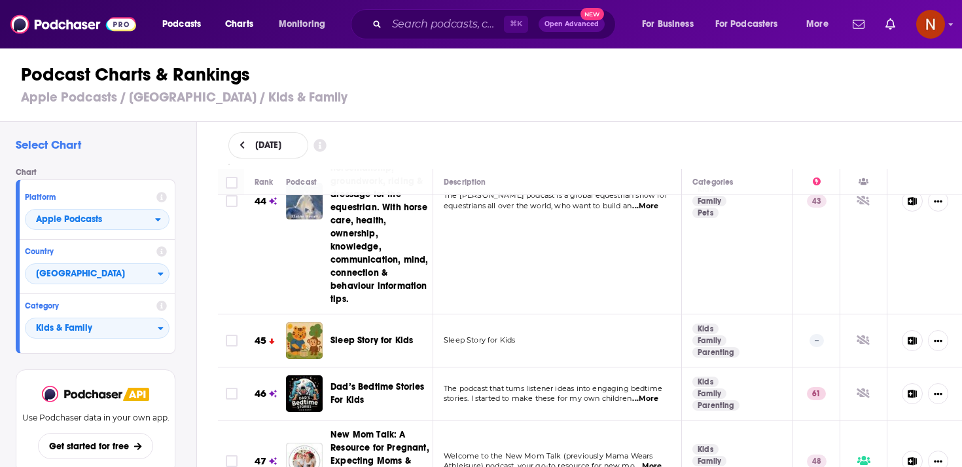
click at [157, 99] on h3 "Apple Podcasts / Saudi Arabia / Kids & Family" at bounding box center [486, 97] width 931 height 16
click at [234, 26] on span "Charts" at bounding box center [239, 24] width 28 height 18
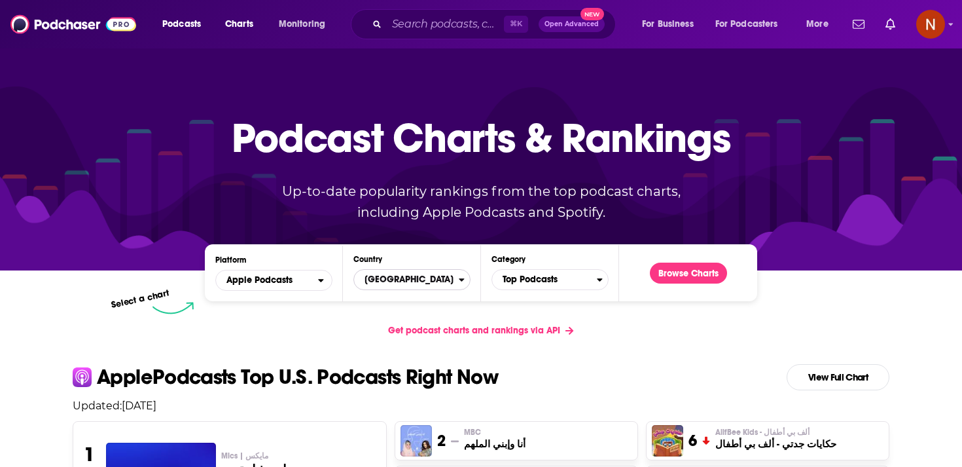
click at [404, 286] on span "United States" at bounding box center [406, 279] width 105 height 22
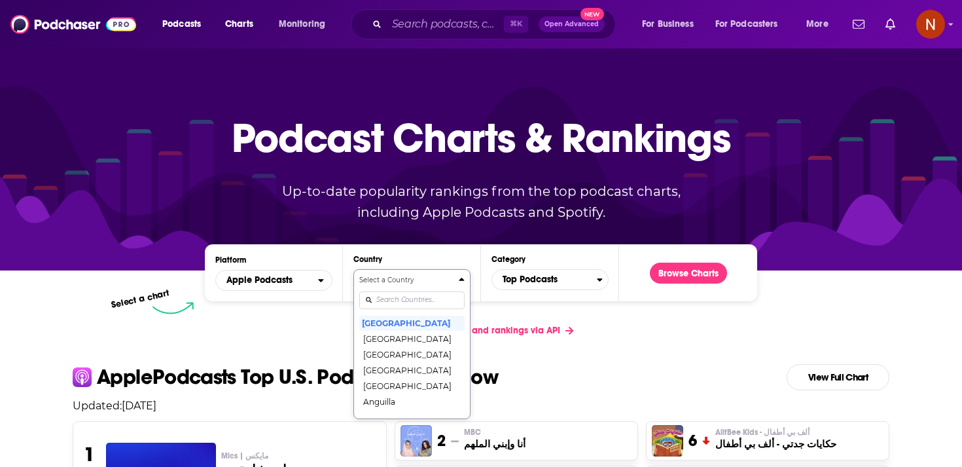
scroll to position [67, 0]
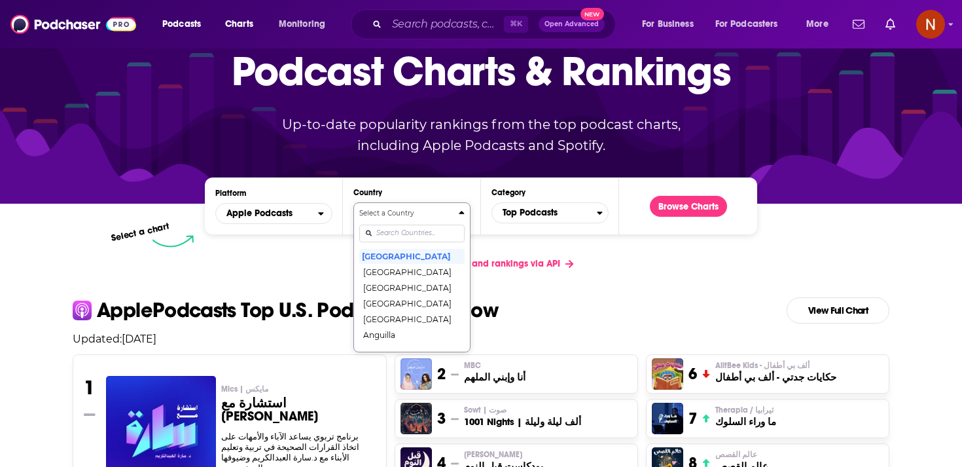
click at [406, 296] on div "Select a Country United States Afghanistan Albania Algeria Angola Anguilla Anti…" at bounding box center [411, 277] width 105 height 138
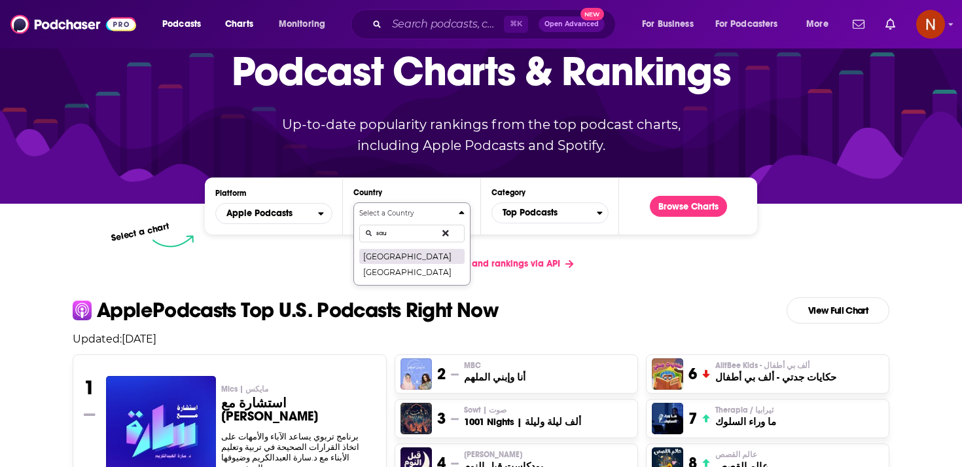
type input "sau"
click at [415, 261] on button "Saudi Arabia" at bounding box center [411, 256] width 105 height 16
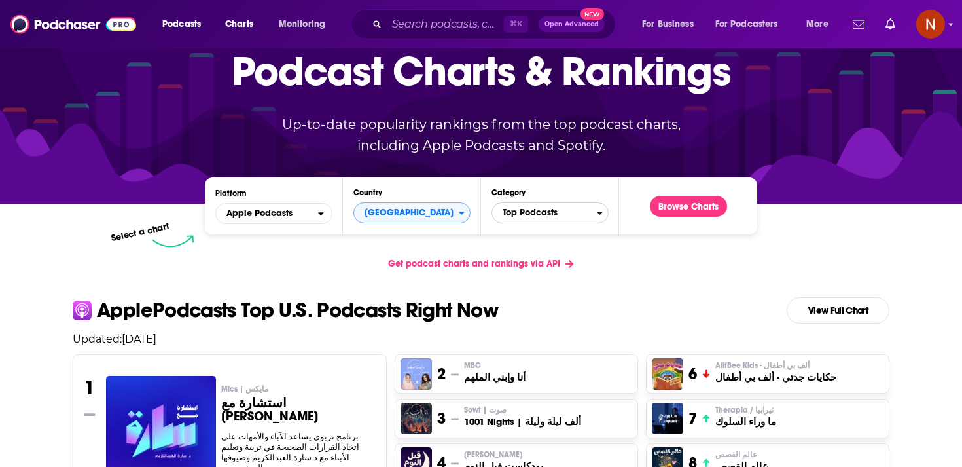
click at [535, 216] on span "Top Podcasts" at bounding box center [544, 213] width 105 height 22
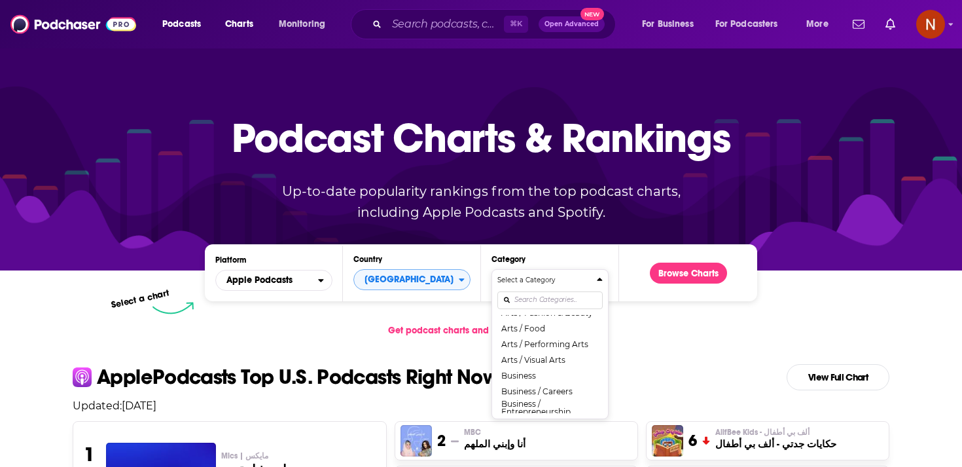
scroll to position [0, 0]
click at [535, 327] on button "Top Podcasts" at bounding box center [549, 323] width 105 height 16
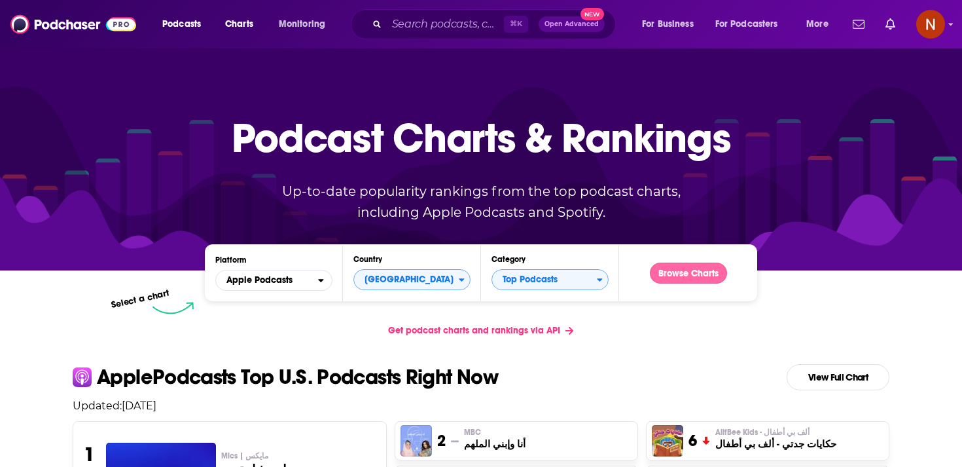
click at [689, 271] on button "Browse Charts" at bounding box center [688, 272] width 77 height 21
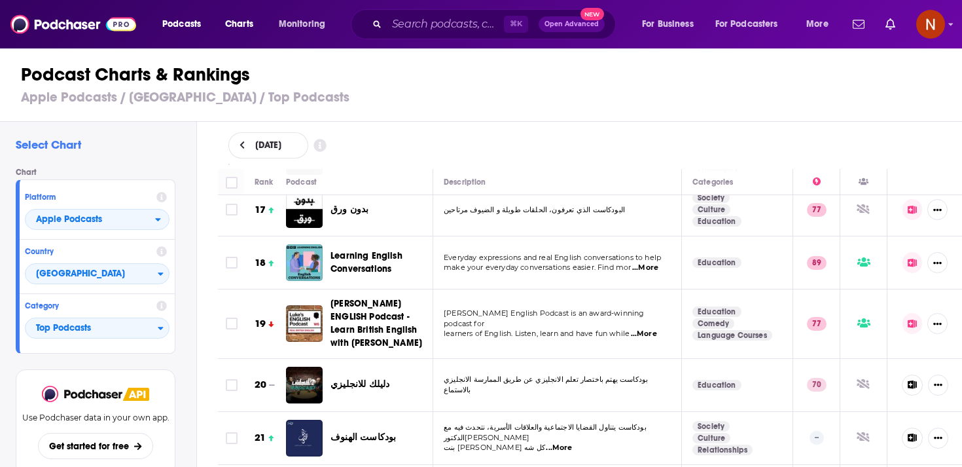
scroll to position [898, 0]
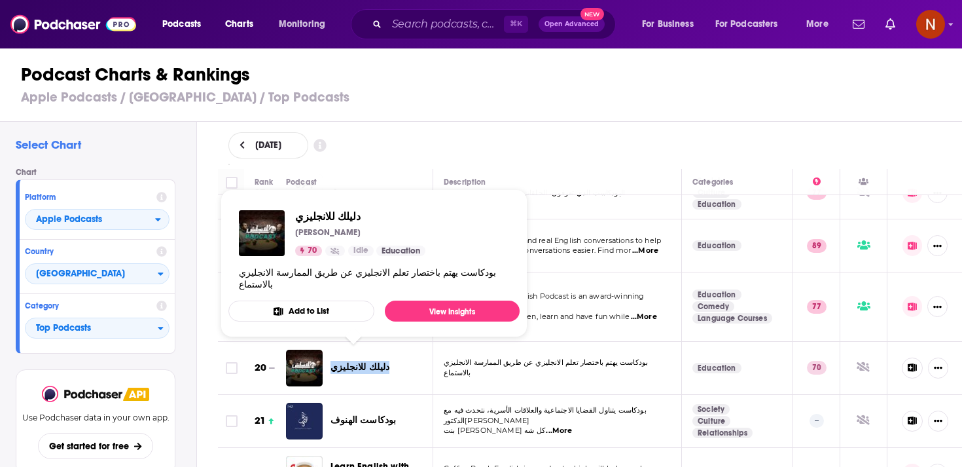
click at [368, 361] on span "دليلك للانجليزي" at bounding box center [359, 366] width 59 height 11
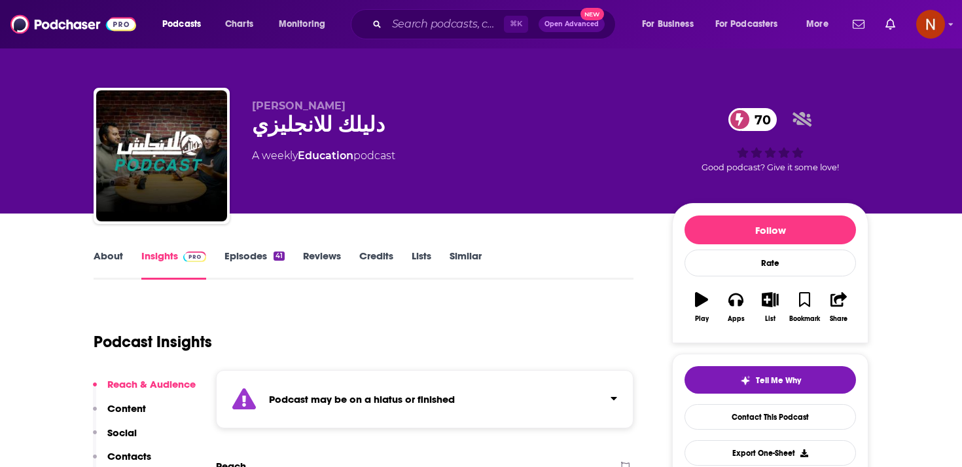
click at [283, 105] on span "عبدالرحمن حجازي" at bounding box center [299, 105] width 94 height 12
click at [287, 132] on div "دليلك للانجليزي 70" at bounding box center [451, 125] width 399 height 26
copy div "دليلك للانجليزي 70"
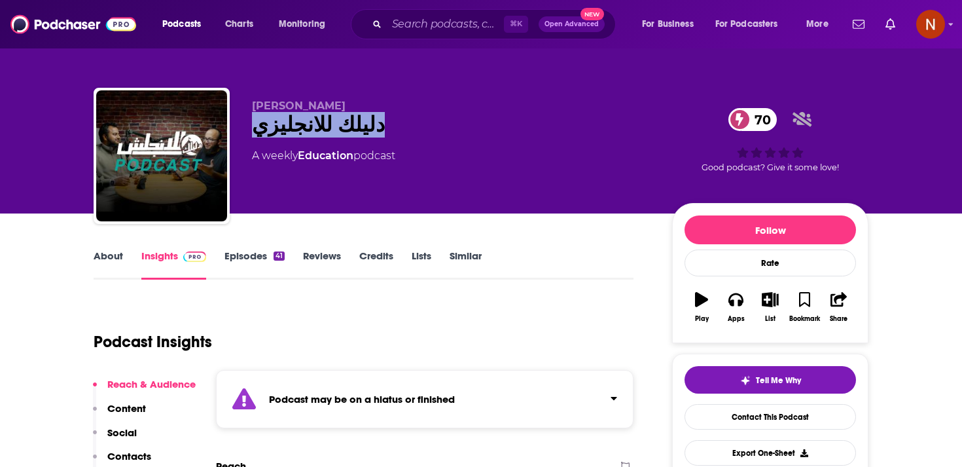
click at [336, 157] on link "Education" at bounding box center [326, 155] width 56 height 12
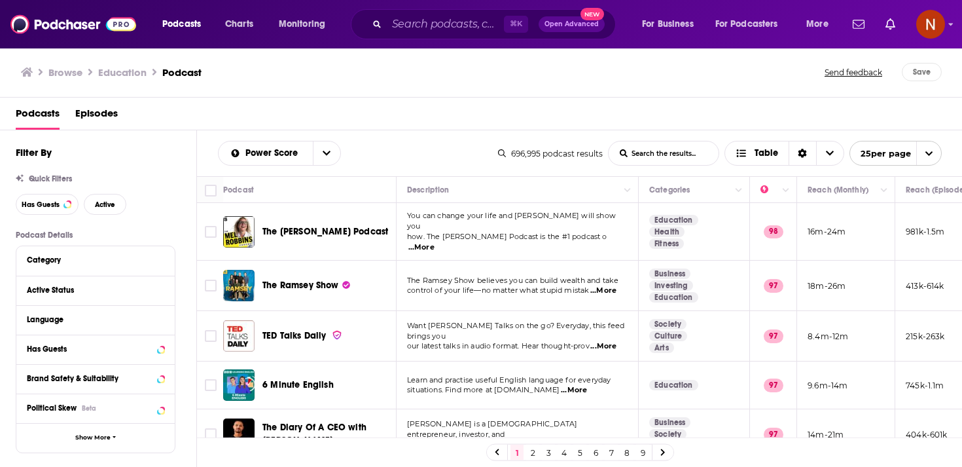
click at [165, 324] on div "Language" at bounding box center [95, 319] width 158 height 29
click at [165, 319] on div "Language" at bounding box center [95, 319] width 158 height 29
click at [160, 318] on icon at bounding box center [161, 318] width 7 height 10
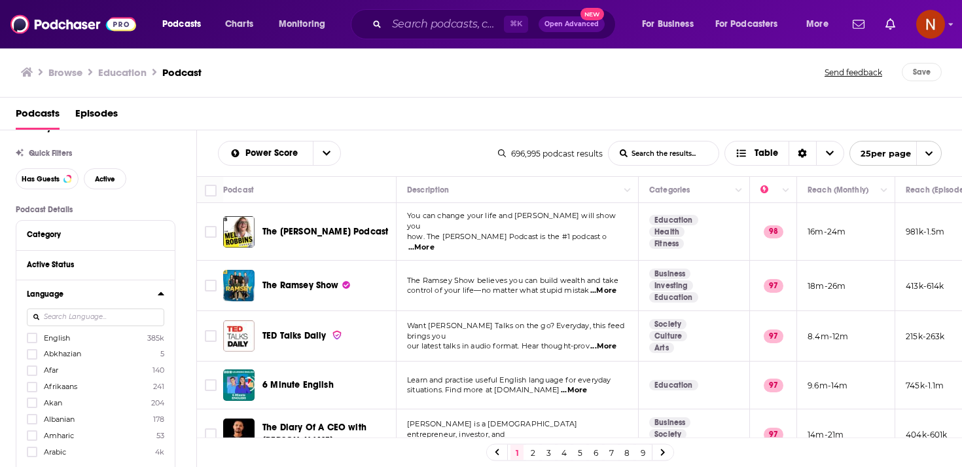
scroll to position [37, 0]
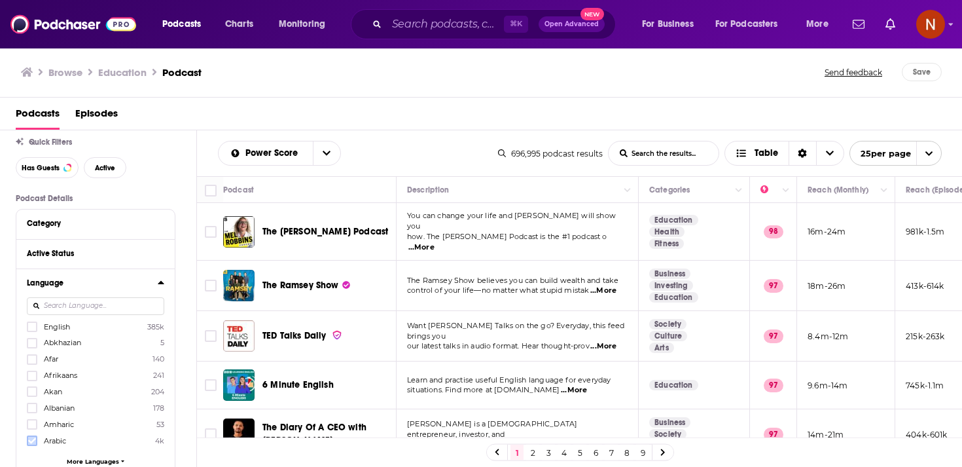
click at [32, 436] on icon at bounding box center [32, 440] width 8 height 8
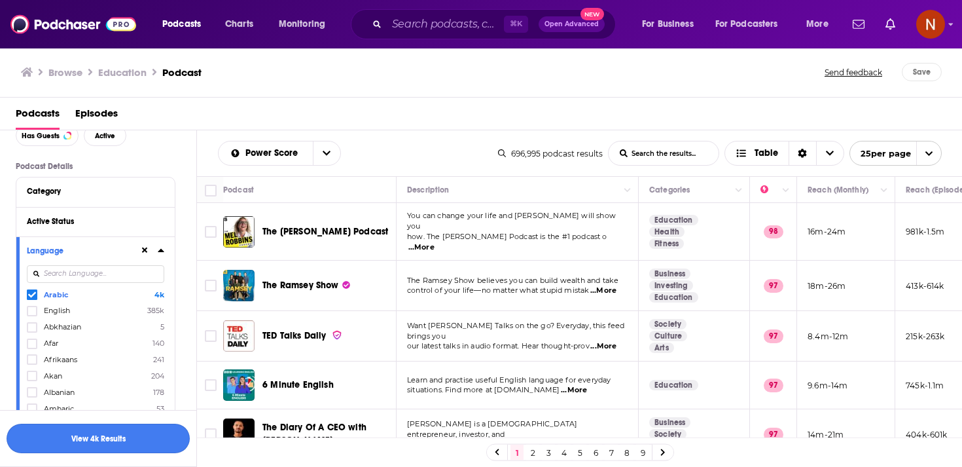
click at [143, 442] on button "View 4k Results" at bounding box center [98, 437] width 183 height 29
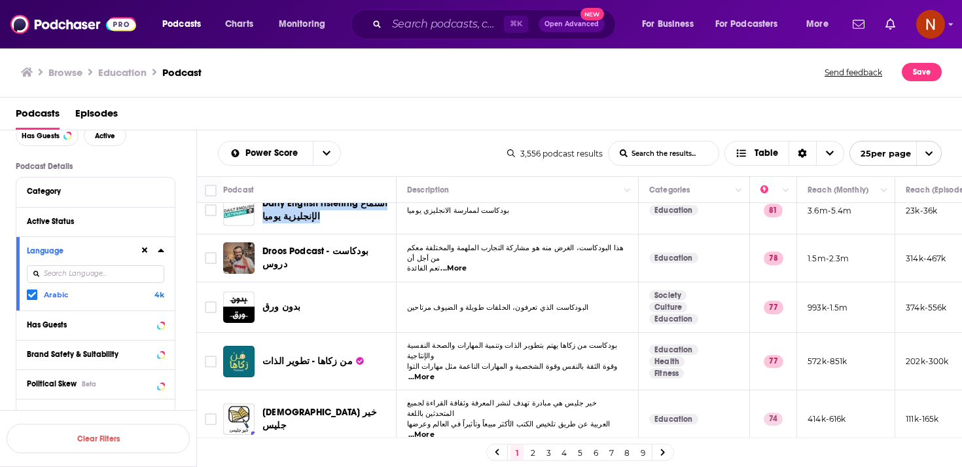
scroll to position [79, 0]
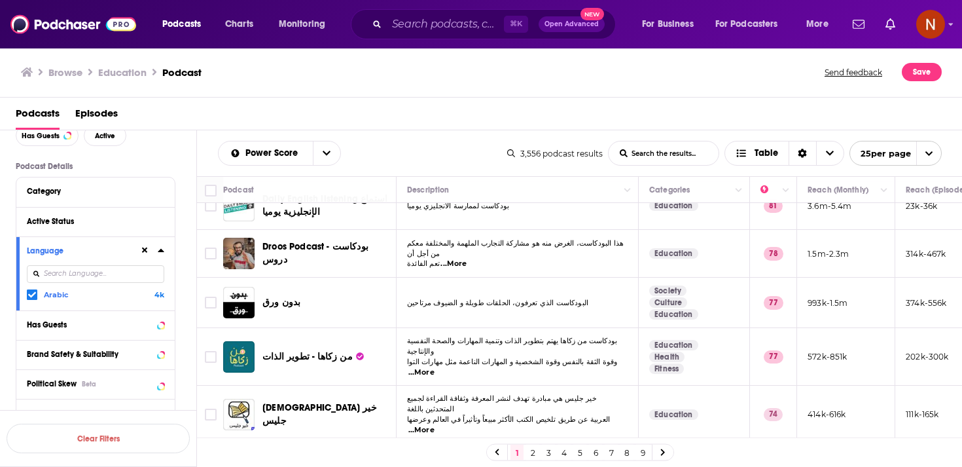
click at [451, 155] on div "Power Score List Search Input Search the results... Table" at bounding box center [362, 153] width 289 height 25
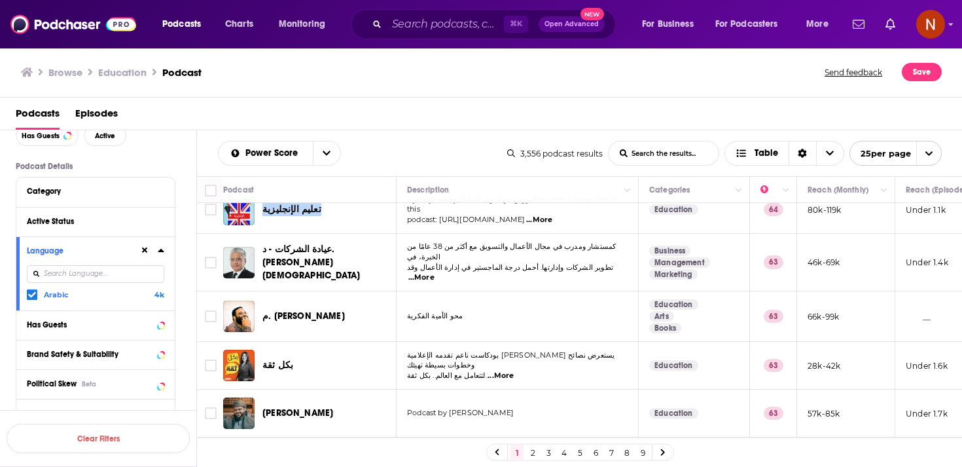
scroll to position [985, 0]
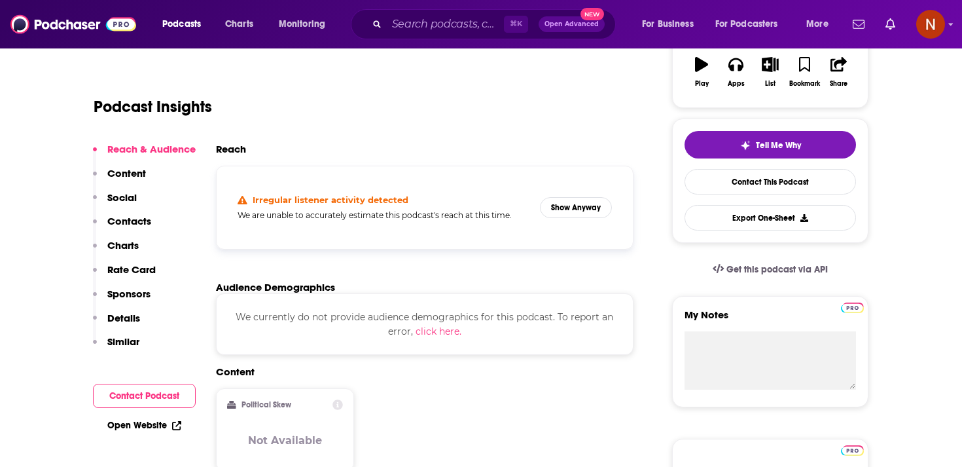
scroll to position [381, 0]
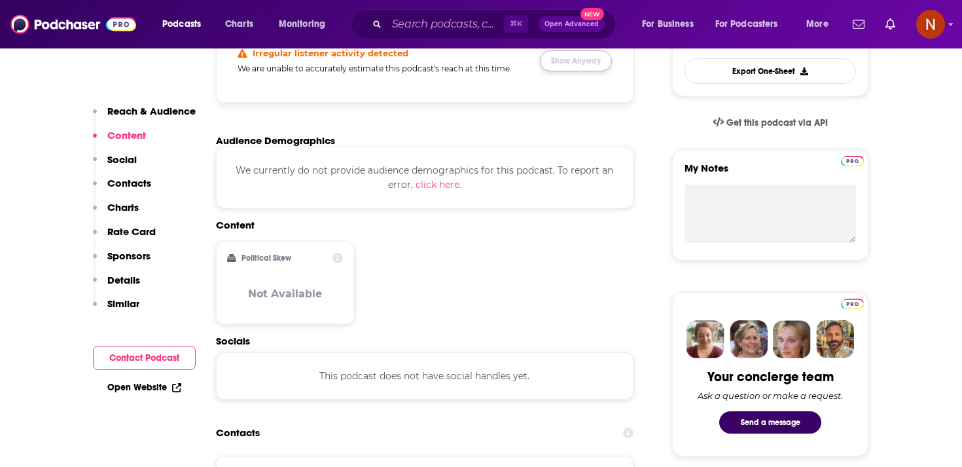
click at [567, 65] on button "Show Anyway" at bounding box center [576, 60] width 72 height 21
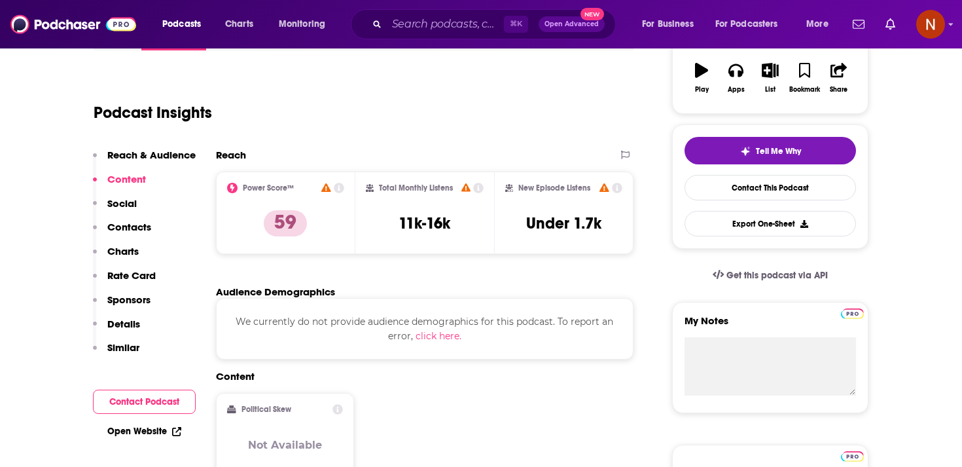
scroll to position [37, 0]
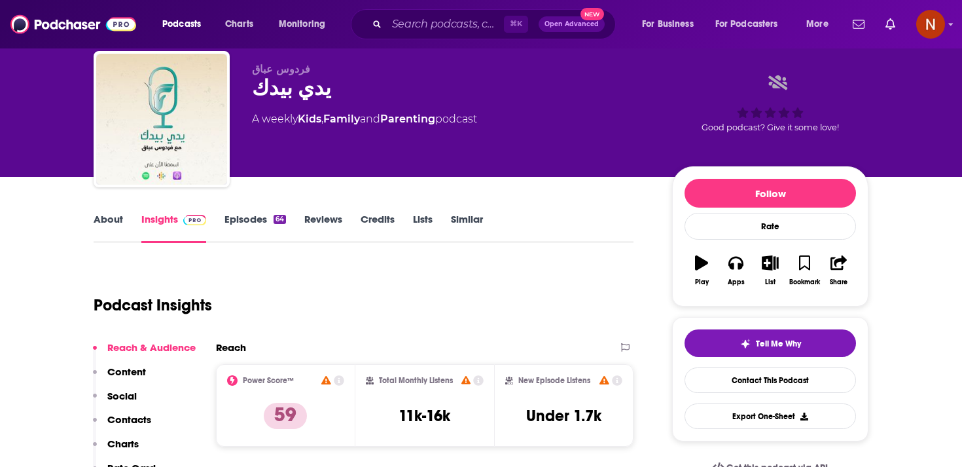
click at [107, 226] on link "About" at bounding box center [108, 228] width 29 height 30
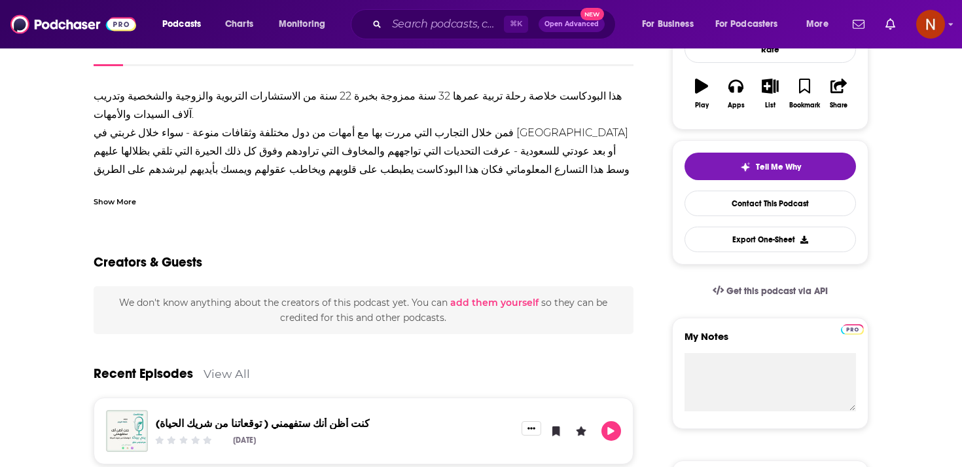
scroll to position [84, 0]
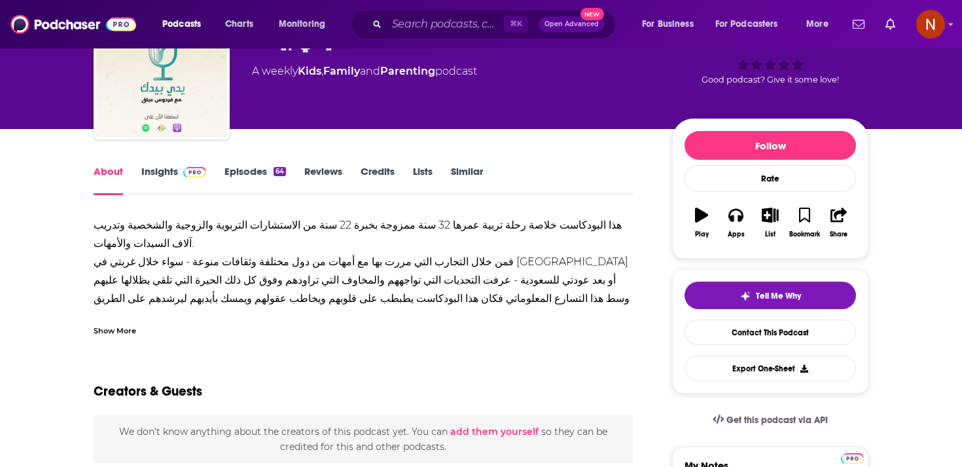
click at [174, 170] on link "Insights" at bounding box center [173, 180] width 65 height 30
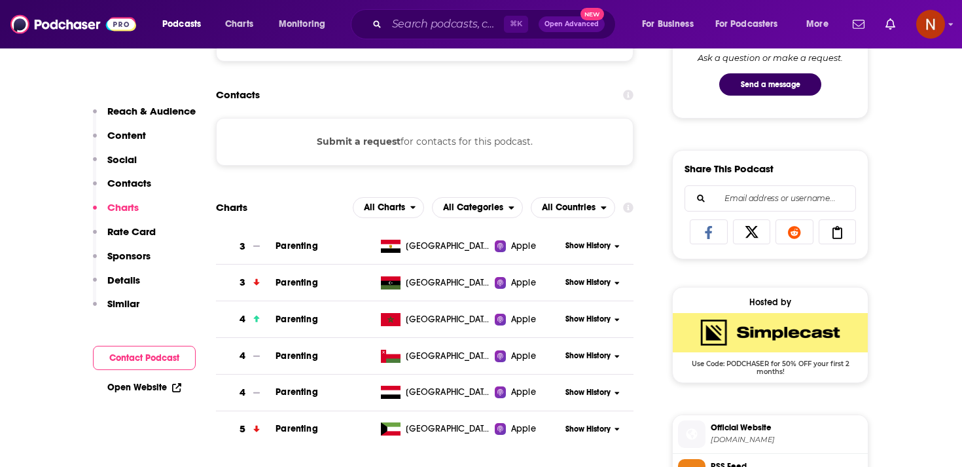
scroll to position [715, 0]
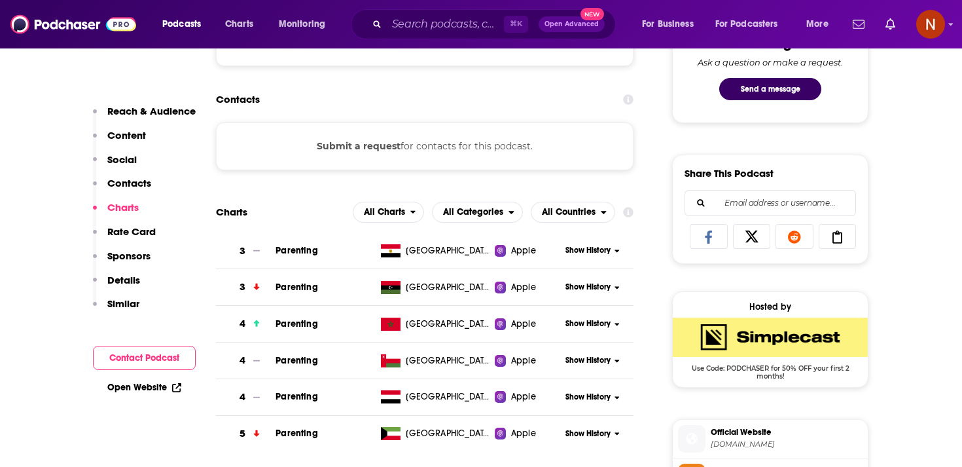
click at [721, 347] on img "SimpleCast Deal: Use Code: PODCHASER for 50% OFF your first 2 months!" at bounding box center [770, 336] width 195 height 39
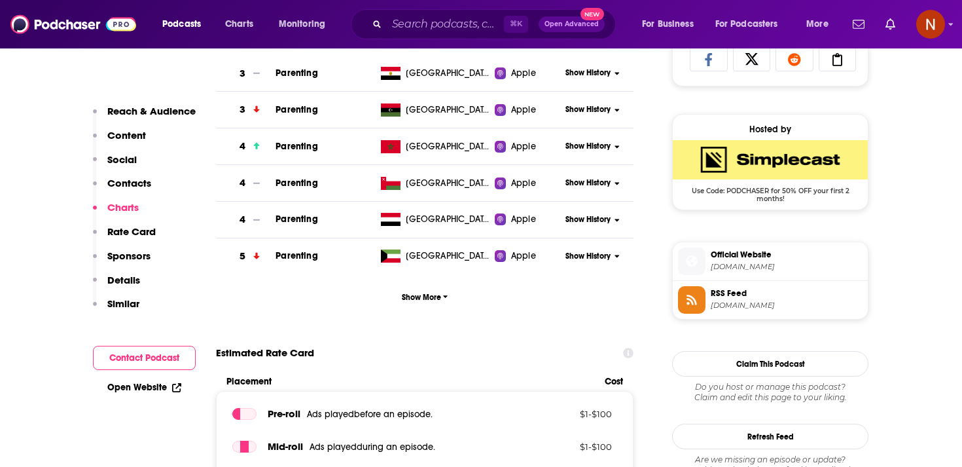
scroll to position [929, 0]
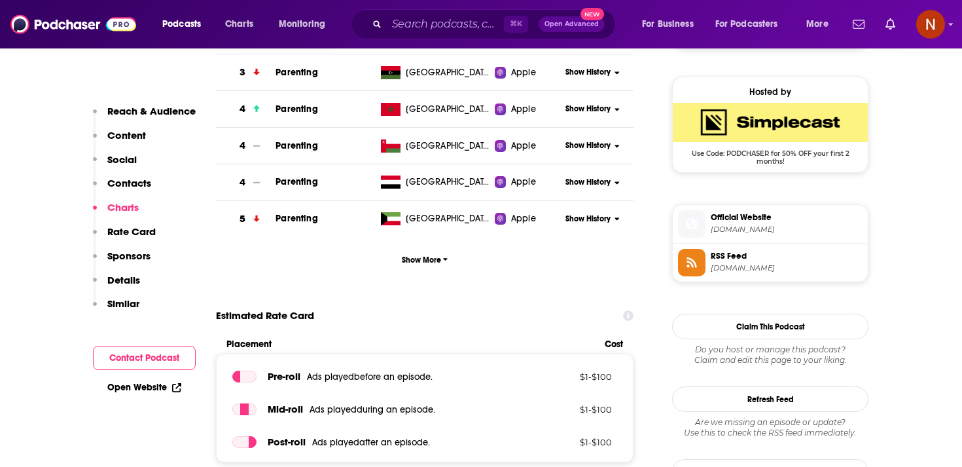
click at [766, 262] on span "RSS Feed" at bounding box center [787, 256] width 152 height 12
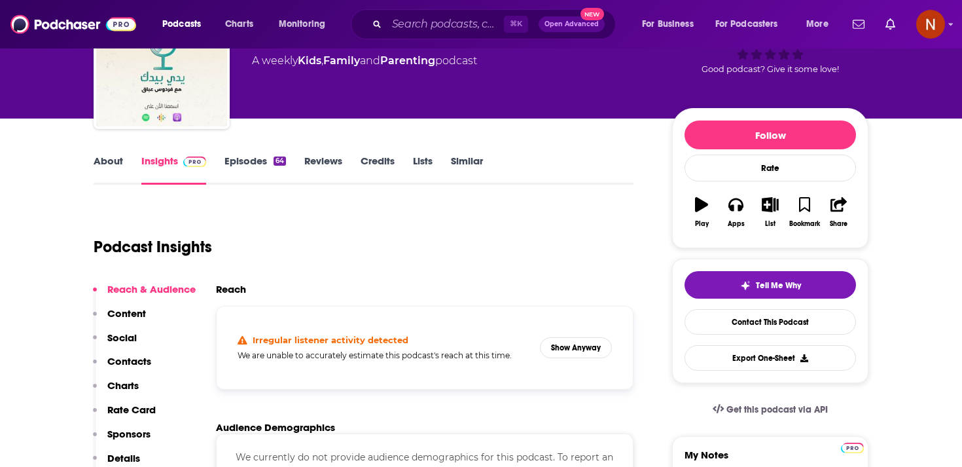
scroll to position [79, 0]
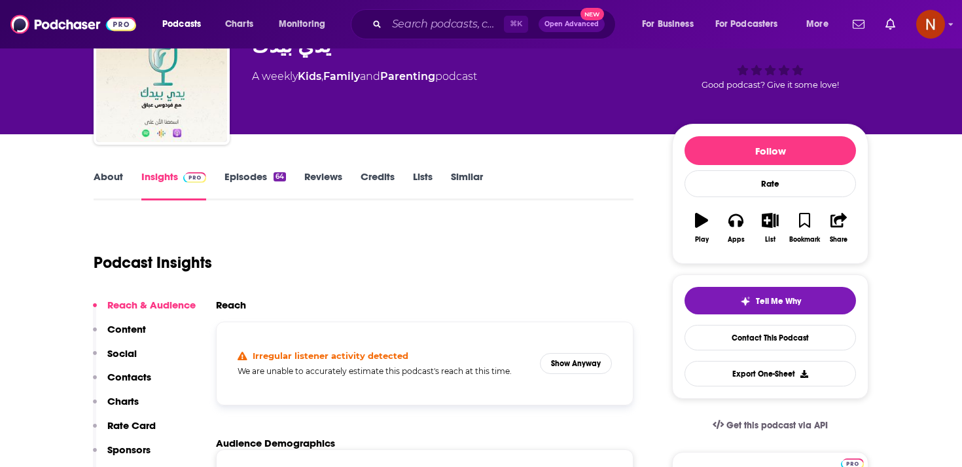
click at [279, 54] on div "يدي بيدك" at bounding box center [451, 46] width 399 height 26
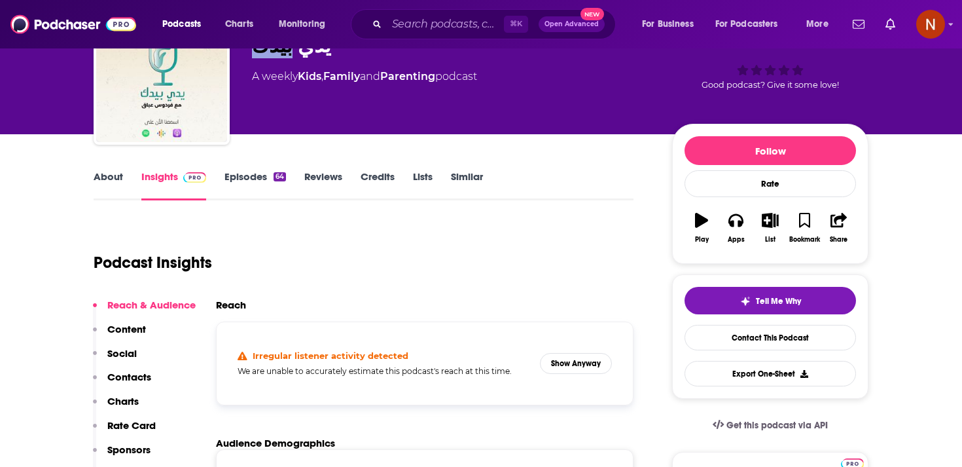
click at [279, 54] on div "يدي بيدك" at bounding box center [451, 46] width 399 height 26
drag, startPoint x: 317, startPoint y: 54, endPoint x: 251, endPoint y: 50, distance: 66.9
click at [251, 50] on div "فردوس عباق يدي بيدك A weekly Kids , Family and Parenting podcast Good podcast? …" at bounding box center [481, 79] width 775 height 141
copy h2 "يدي بيدك"
click at [246, 185] on link "Episodes 64" at bounding box center [255, 185] width 62 height 30
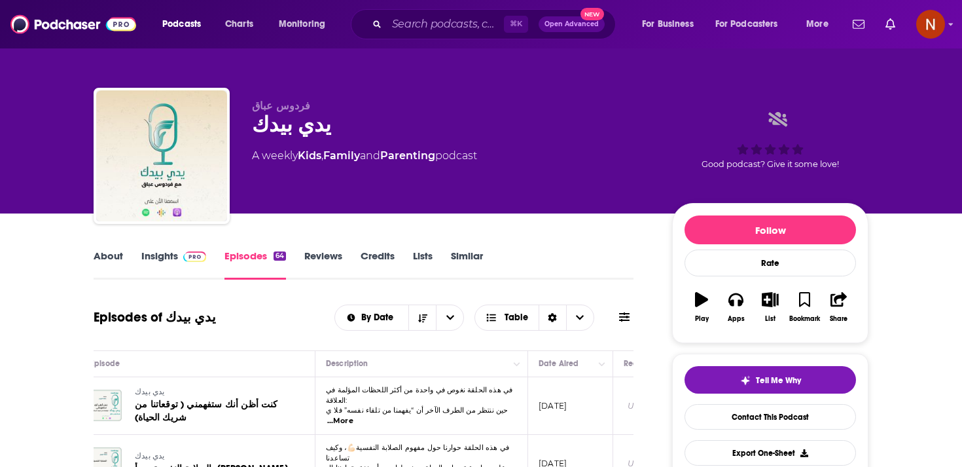
click at [290, 112] on span "فردوس عباق" at bounding box center [281, 105] width 58 height 12
copy span "فردوس"
click at [281, 133] on div "يدي بيدك" at bounding box center [451, 125] width 399 height 26
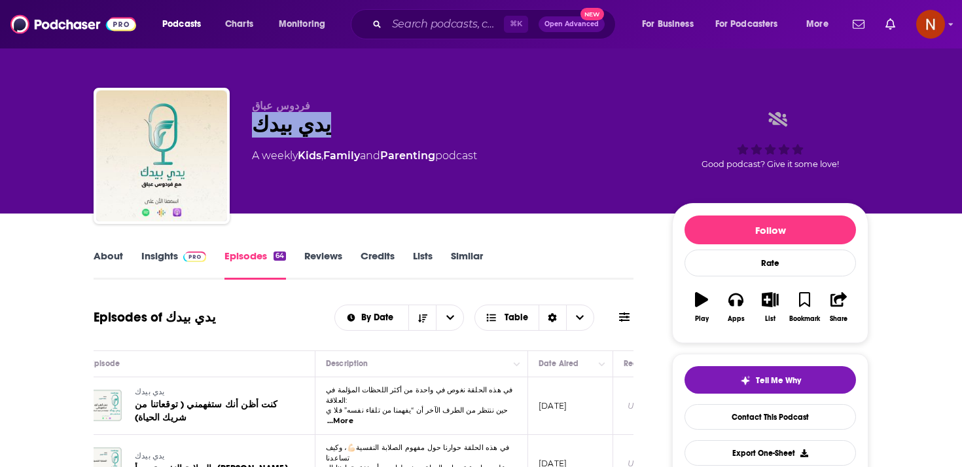
click at [281, 133] on div "يدي بيدك" at bounding box center [451, 125] width 399 height 26
copy div "يدي بيدك"
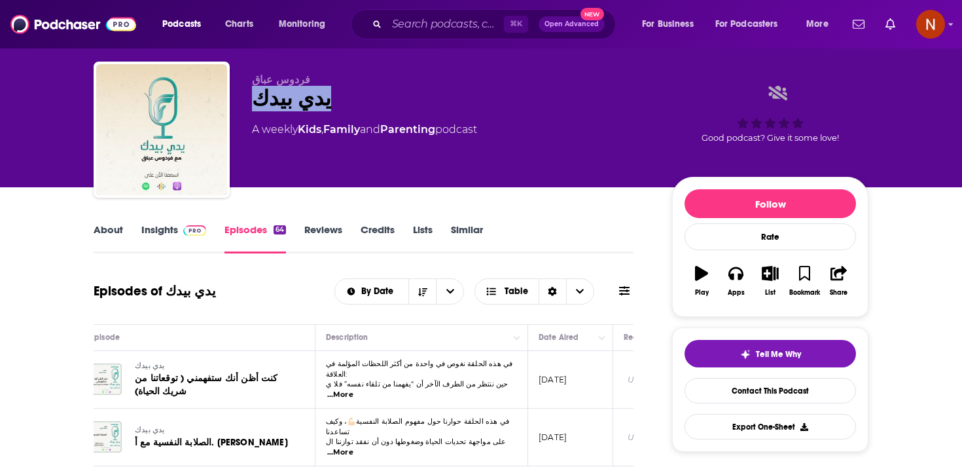
scroll to position [31, 0]
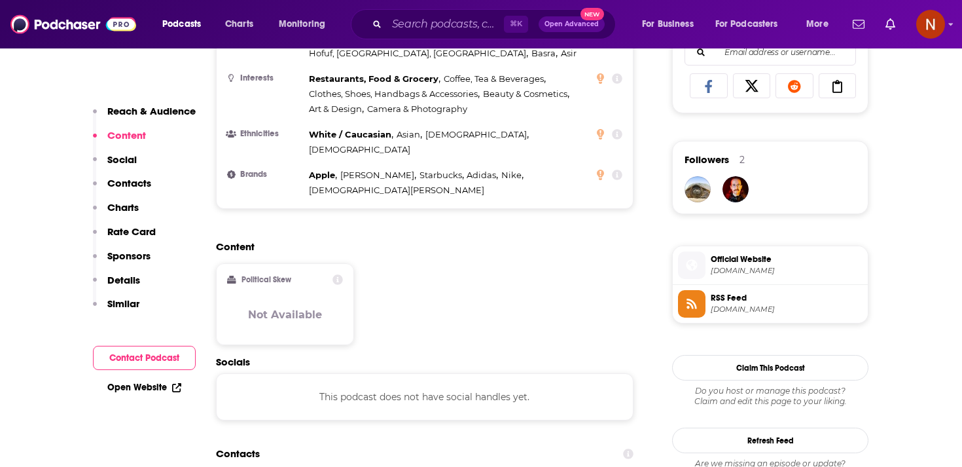
scroll to position [978, 0]
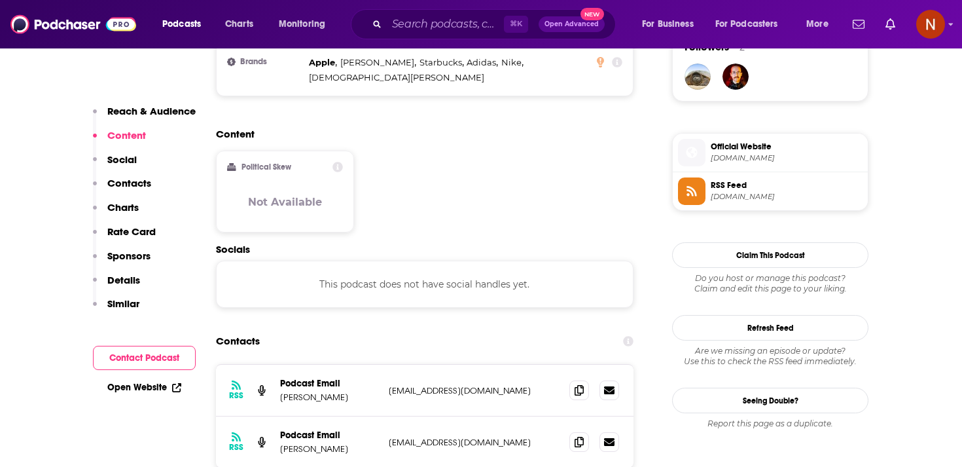
click at [744, 196] on span "[DOMAIN_NAME]" at bounding box center [787, 197] width 152 height 10
drag, startPoint x: 389, startPoint y: 402, endPoint x: 487, endPoint y: 401, distance: 98.8
click at [487, 436] on p "[EMAIL_ADDRESS][DOMAIN_NAME]" at bounding box center [474, 441] width 170 height 11
copy p "[EMAIL_ADDRESS][DOMAIN_NAME]"
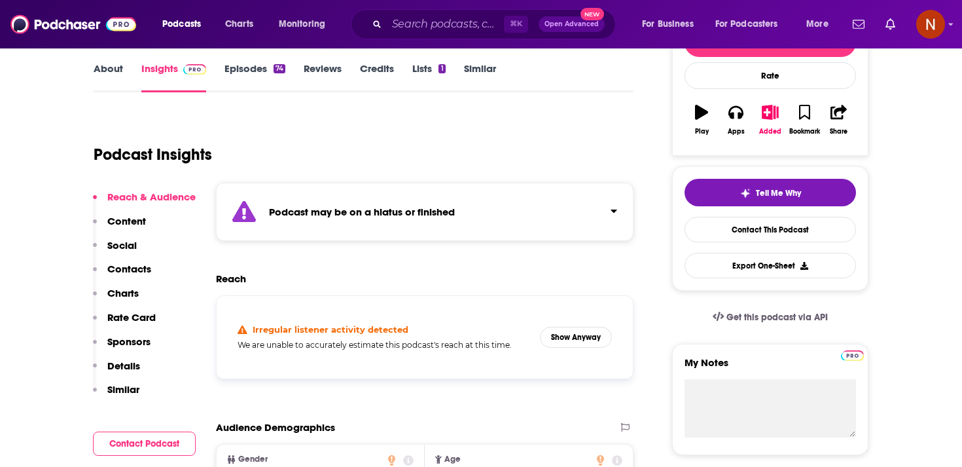
scroll to position [68, 0]
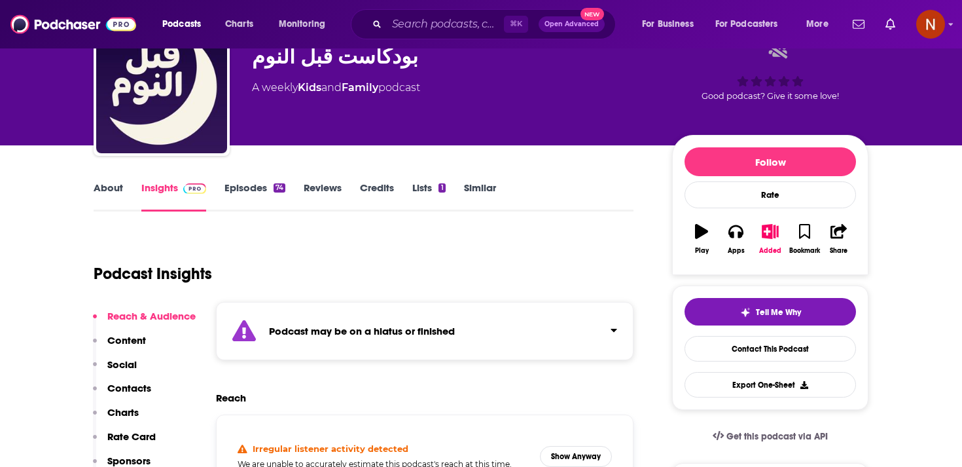
click at [324, 332] on strong "Podcast may be on a hiatus or finished" at bounding box center [362, 331] width 186 height 12
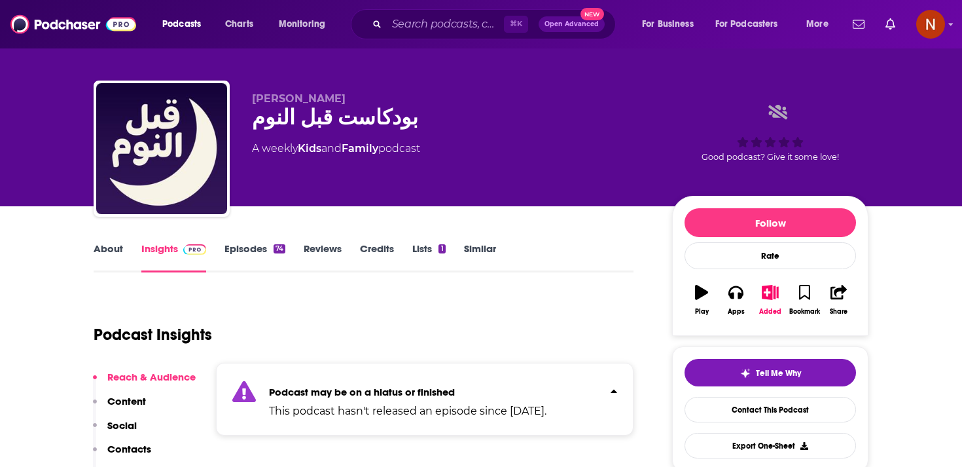
scroll to position [7, 0]
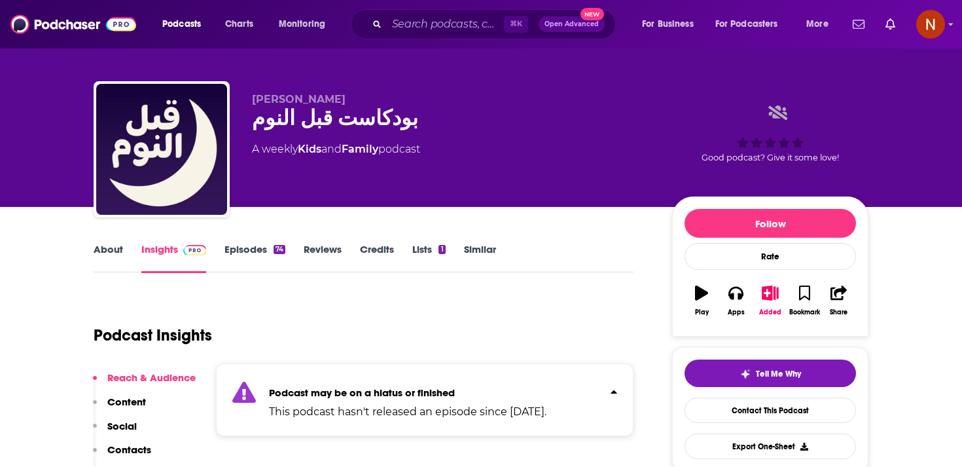
click at [298, 112] on div "بودكاست قبل النوم" at bounding box center [451, 118] width 399 height 26
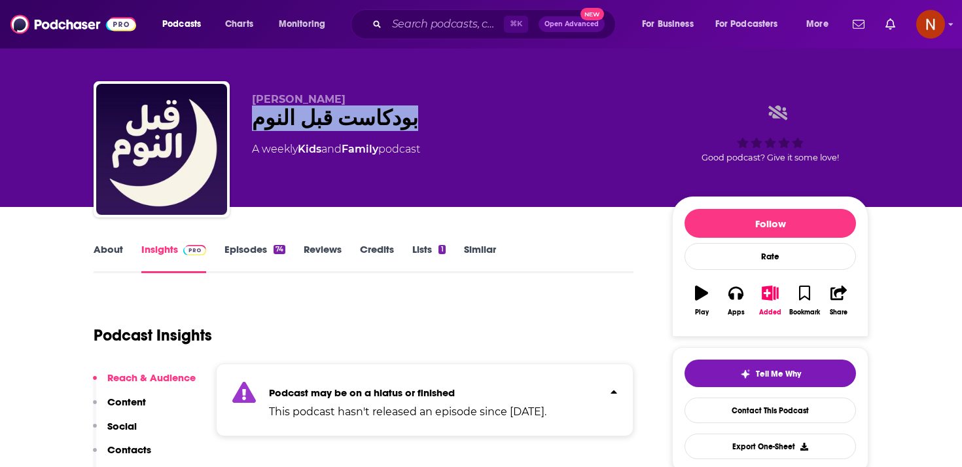
click at [298, 112] on div "بودكاست قبل النوم" at bounding box center [451, 118] width 399 height 26
copy div "بودكاست قبل النوم"
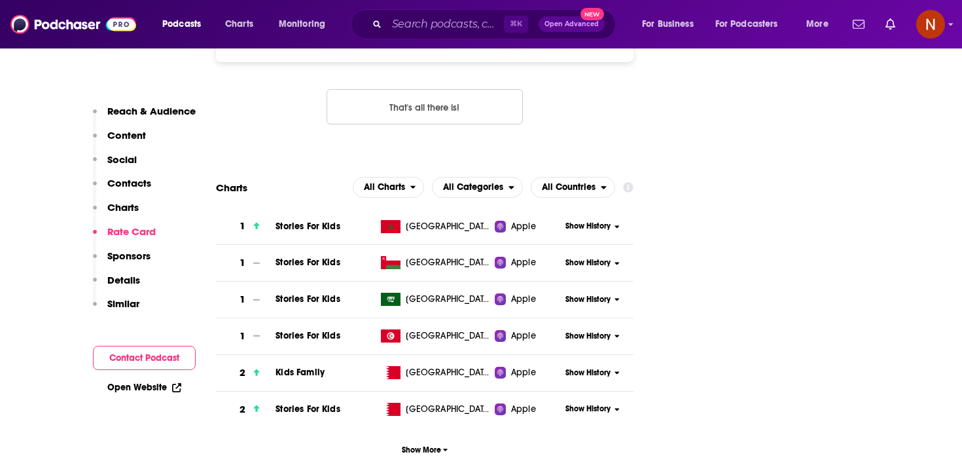
scroll to position [1144, 0]
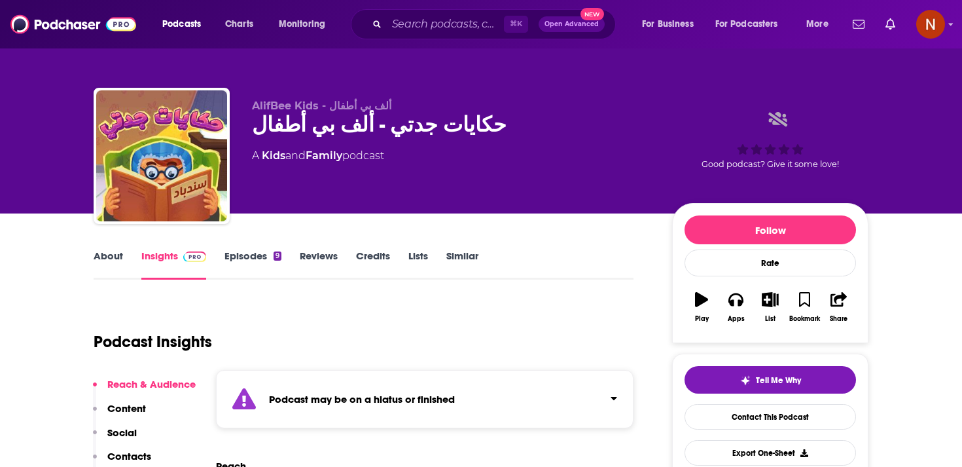
click at [303, 411] on div "Podcast may be on a hiatus or finished" at bounding box center [424, 399] width 417 height 58
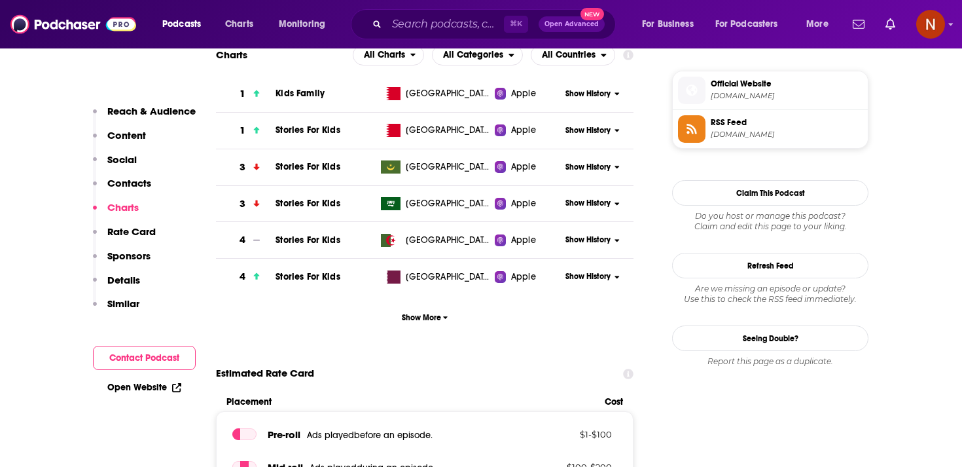
scroll to position [1066, 0]
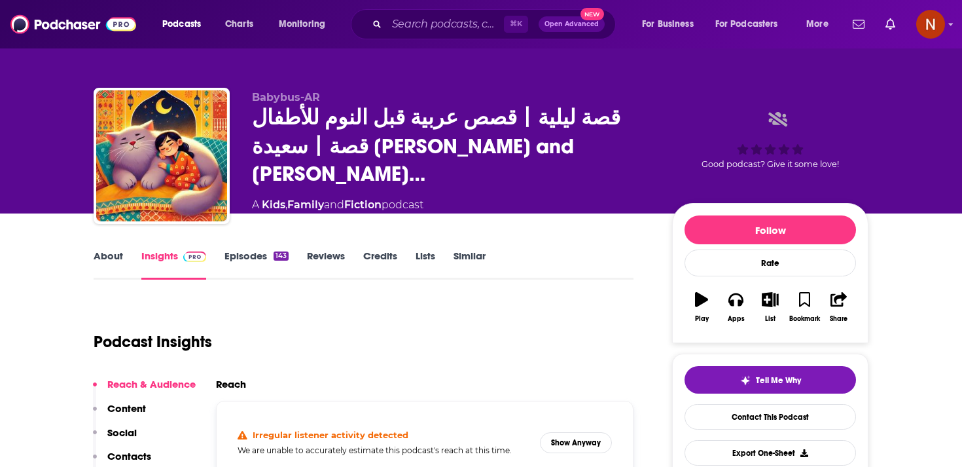
click at [264, 256] on link "Episodes 143" at bounding box center [256, 264] width 64 height 30
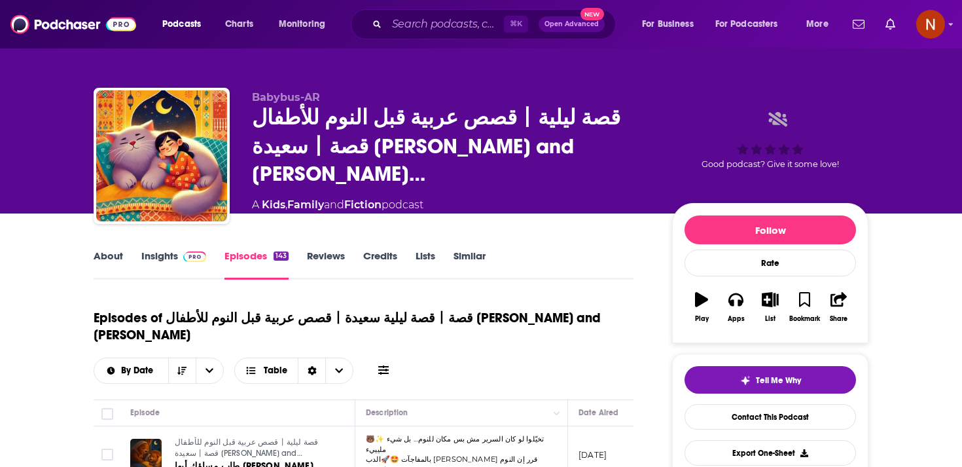
click at [113, 251] on link "About" at bounding box center [108, 264] width 29 height 30
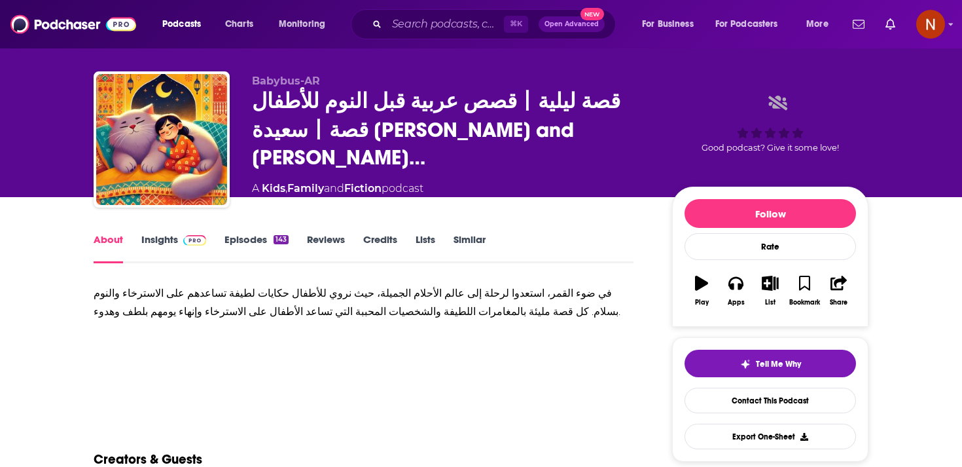
scroll to position [19, 0]
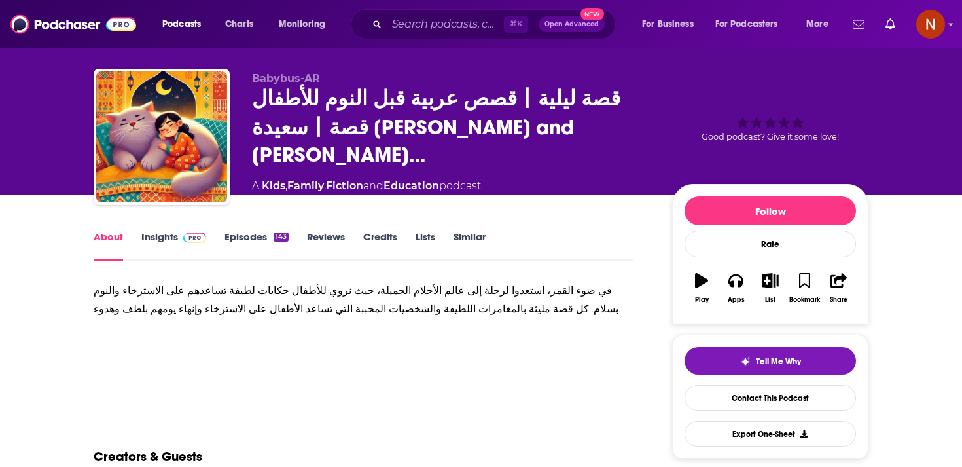
click at [181, 246] on link "Insights" at bounding box center [173, 245] width 65 height 30
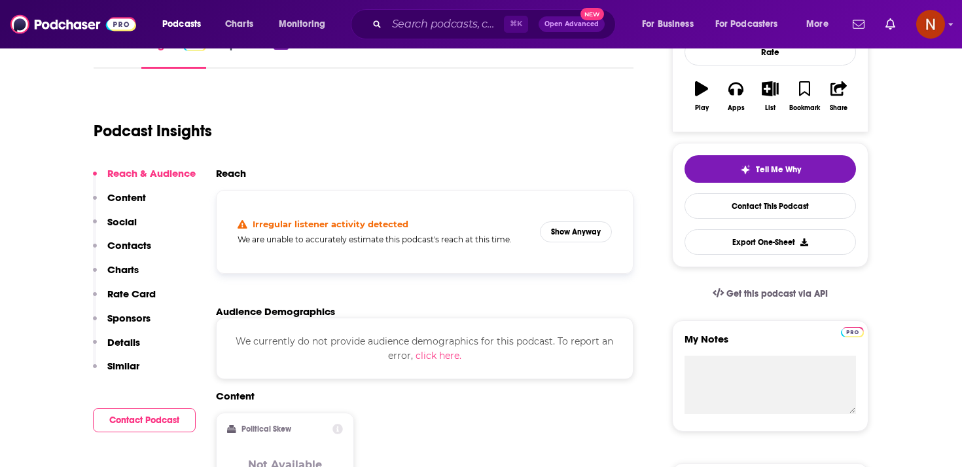
scroll to position [304, 0]
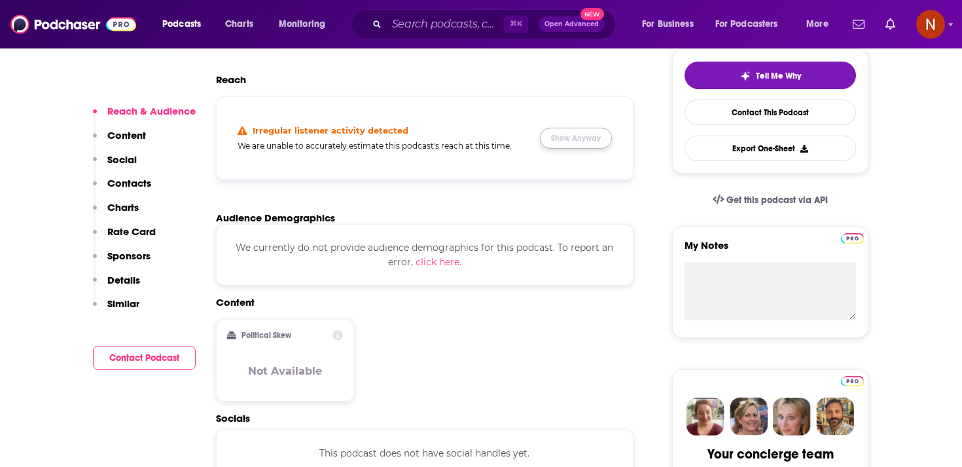
click at [565, 133] on button "Show Anyway" at bounding box center [576, 138] width 72 height 21
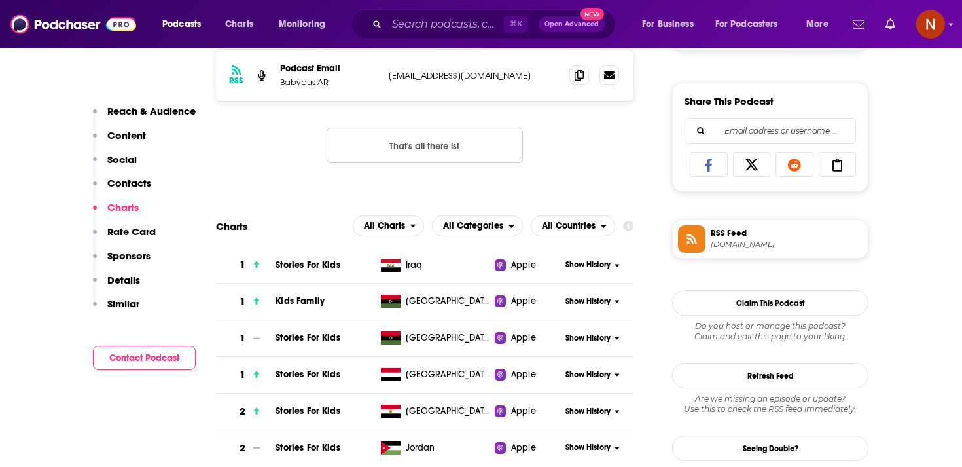
scroll to position [729, 0]
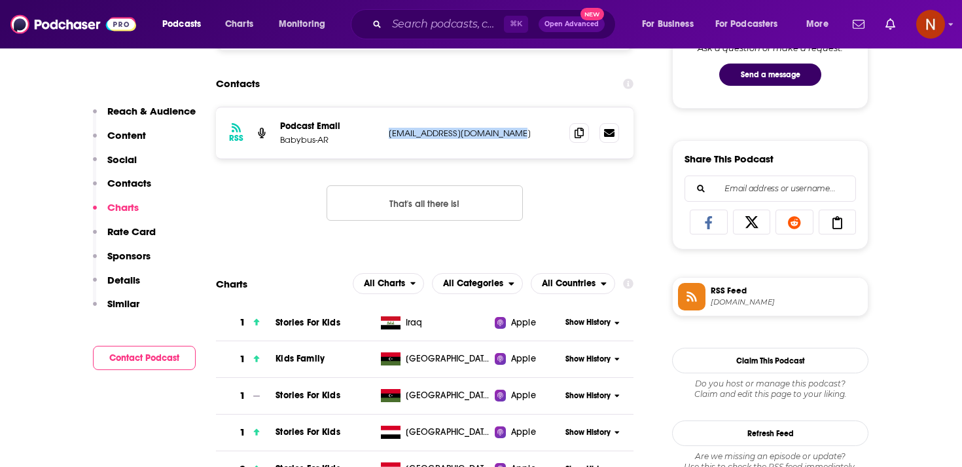
drag, startPoint x: 389, startPoint y: 135, endPoint x: 522, endPoint y: 135, distance: 133.5
click at [522, 135] on p "babybusaudio-ar@babybus.com" at bounding box center [474, 133] width 170 height 11
copy p "babybusaudio-ar@babybus.com"
click at [722, 298] on span "RSS Feed api-audiodata.babybus.com" at bounding box center [783, 296] width 157 height 26
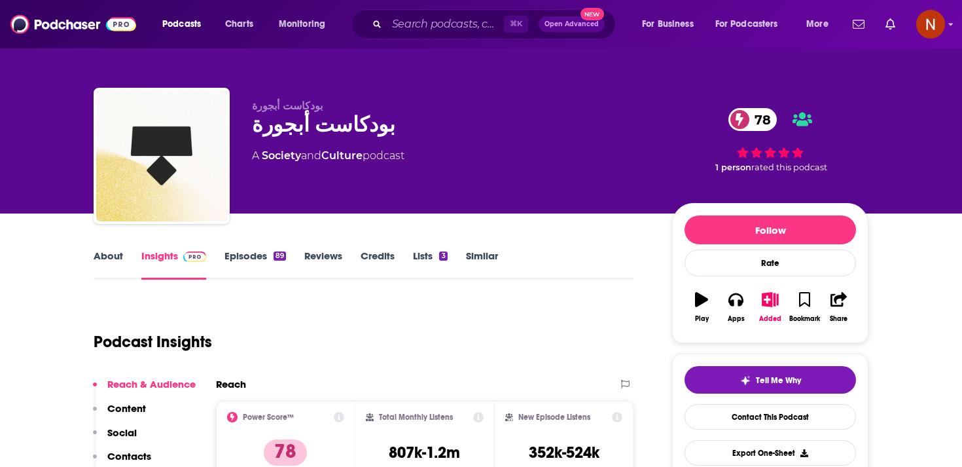
click at [348, 131] on div "بودكاست أبجورة 78" at bounding box center [451, 125] width 399 height 26
copy div "بودكاست أبجورة 78"
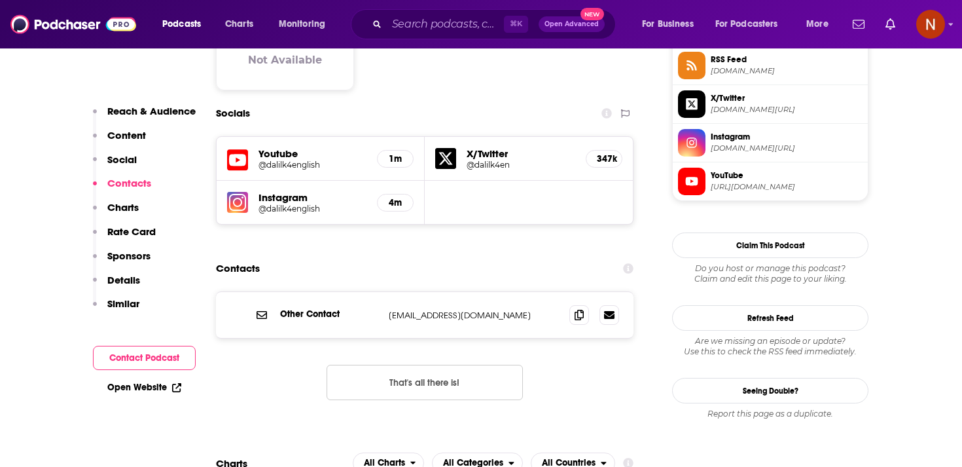
scroll to position [1104, 0]
drag, startPoint x: 385, startPoint y: 282, endPoint x: 493, endPoint y: 281, distance: 108.0
click at [493, 291] on div "Other Contact [EMAIL_ADDRESS][DOMAIN_NAME] [EMAIL_ADDRESS][DOMAIN_NAME]" at bounding box center [424, 314] width 417 height 46
copy p "[EMAIL_ADDRESS][DOMAIN_NAME]"
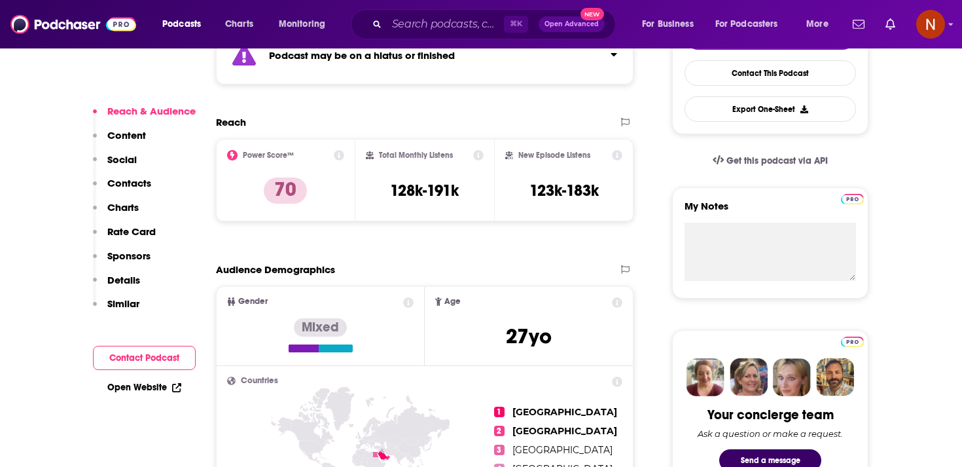
scroll to position [0, 0]
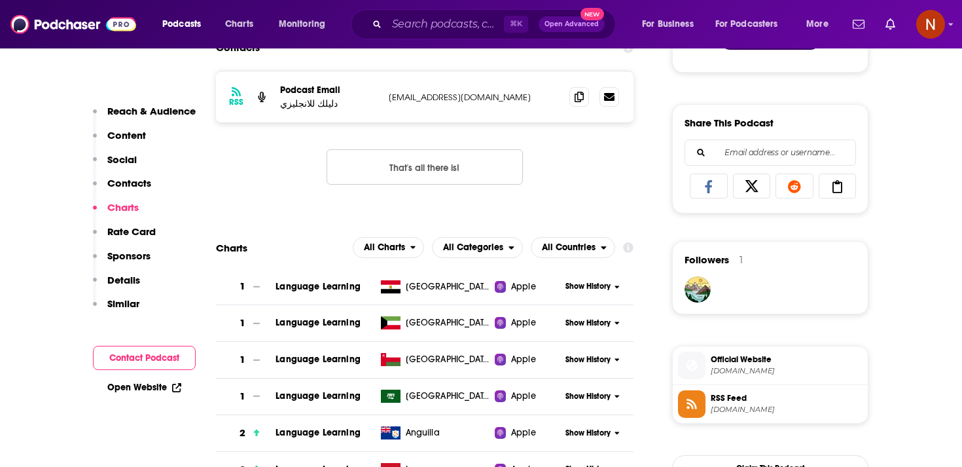
scroll to position [764, 0]
drag, startPoint x: 387, startPoint y: 99, endPoint x: 523, endPoint y: 106, distance: 136.3
click at [523, 107] on div "RSS Podcast Email دليلك للانجليزي [EMAIL_ADDRESS][DOMAIN_NAME] [EMAIL_ADDRESS][…" at bounding box center [424, 97] width 417 height 51
copy p "[EMAIL_ADDRESS][DOMAIN_NAME]"
click at [302, 138] on div "RSS Podcast Email دليلك للانجليزي [EMAIL_ADDRESS][DOMAIN_NAME] [EMAIL_ADDRESS][…" at bounding box center [424, 138] width 417 height 135
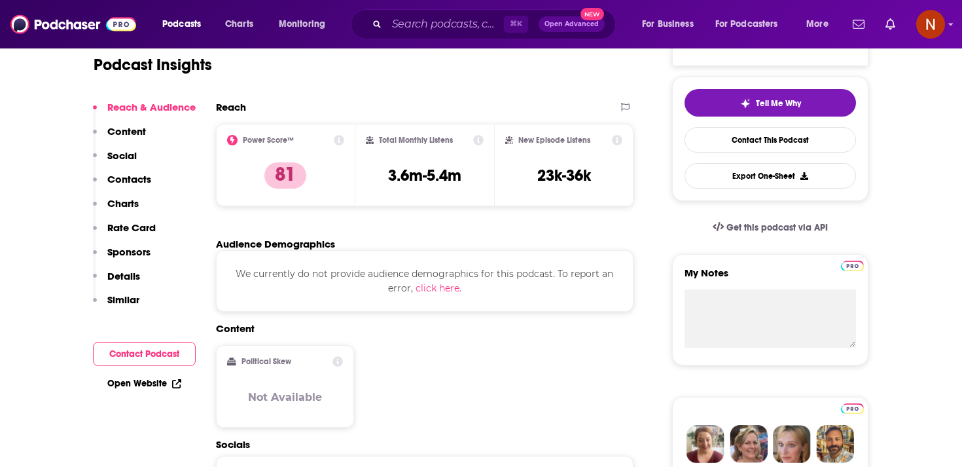
scroll to position [0, 0]
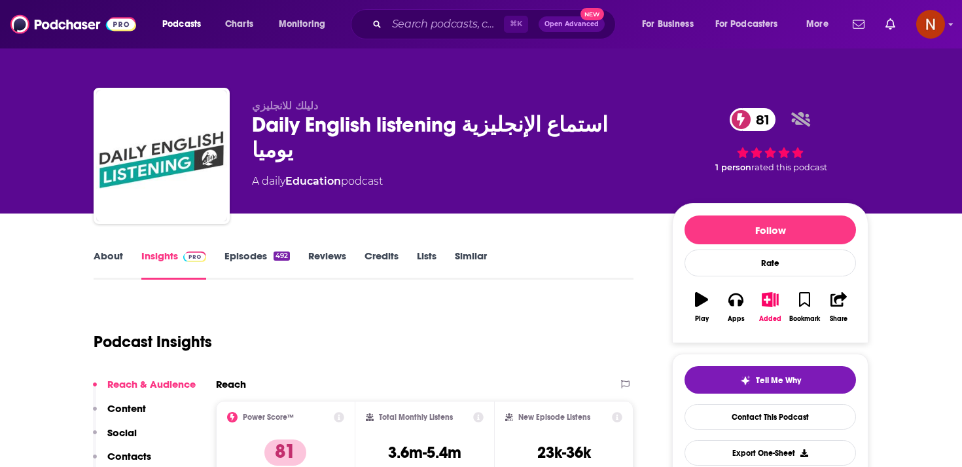
click at [307, 132] on div "Daily English listening ‏استماع الإنجليزية يوميا 81" at bounding box center [451, 137] width 399 height 51
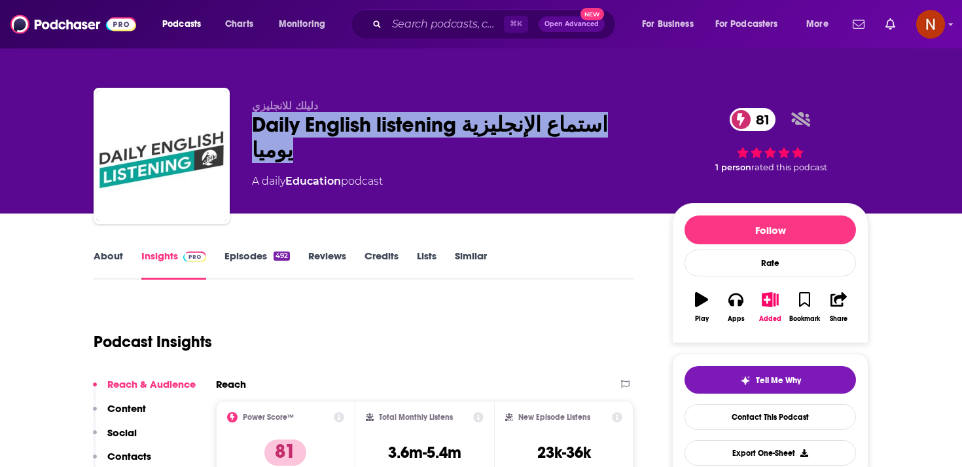
click at [307, 132] on div "Daily English listening ‏استماع الإنجليزية يوميا 81" at bounding box center [451, 137] width 399 height 51
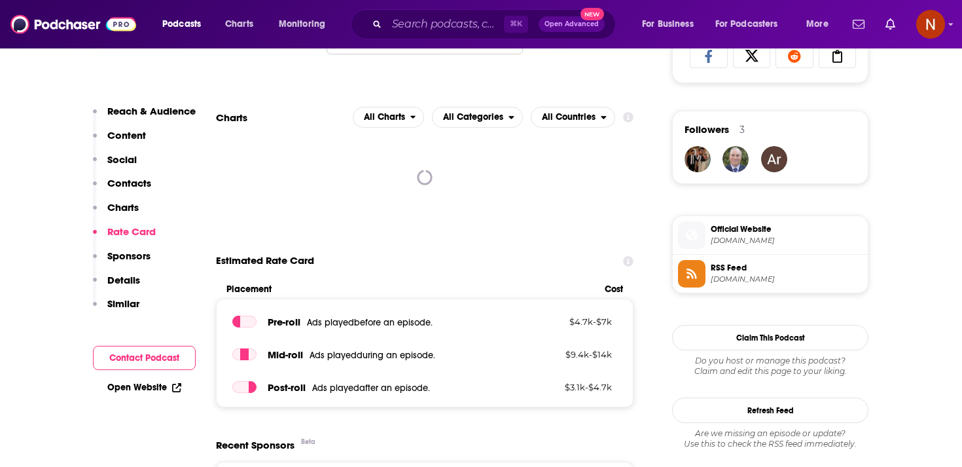
scroll to position [883, 0]
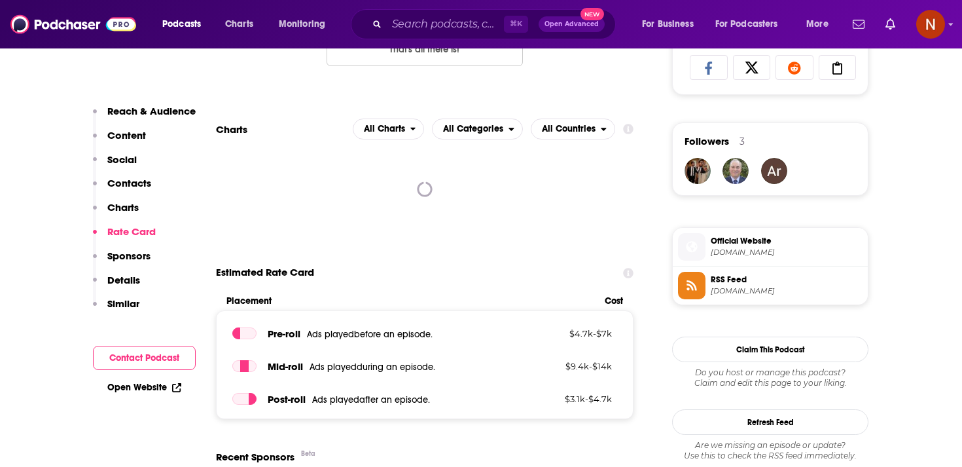
click at [726, 291] on span "[DOMAIN_NAME]" at bounding box center [787, 291] width 152 height 10
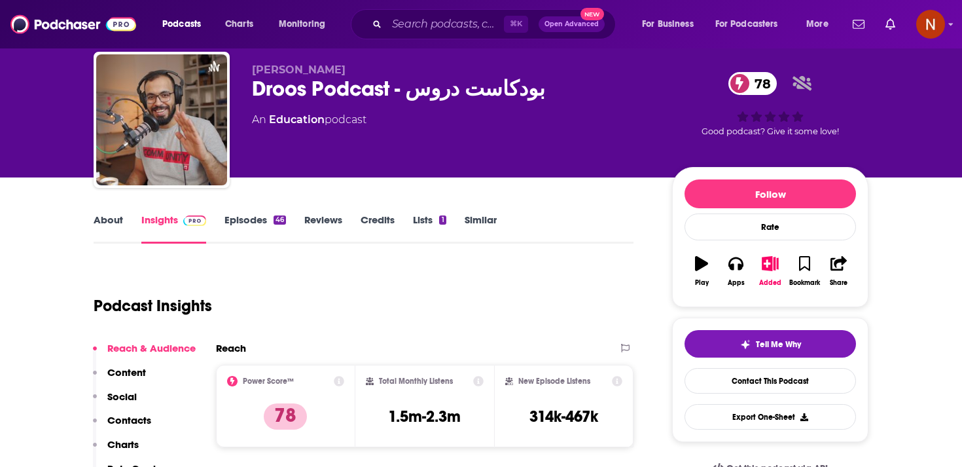
scroll to position [0, 0]
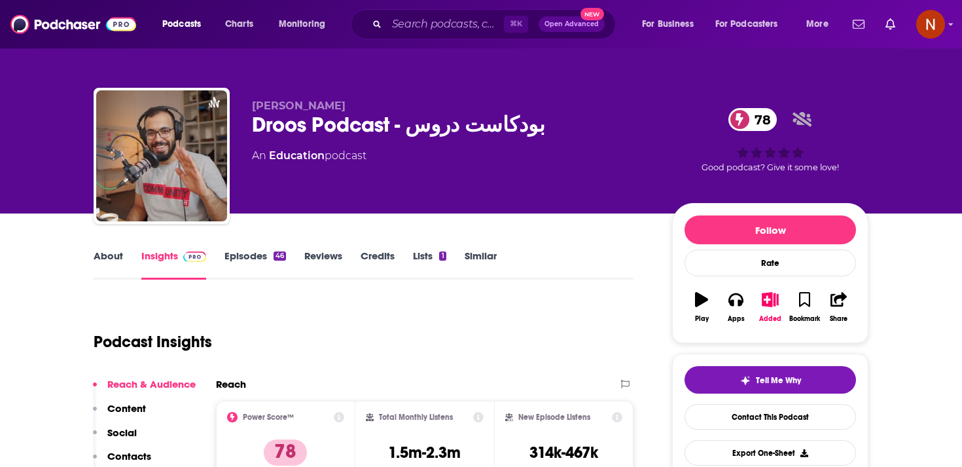
click at [347, 129] on div "Droos Podcast - بودكاست دروس 78" at bounding box center [451, 125] width 399 height 26
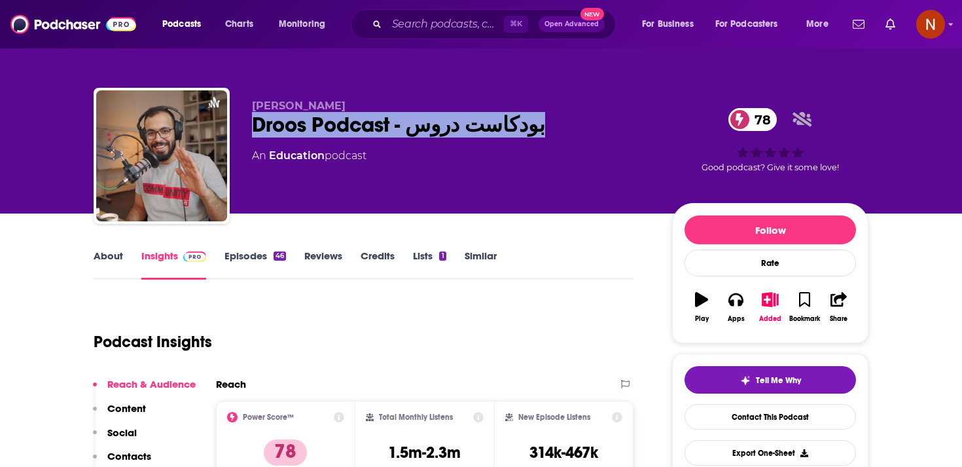
click at [347, 129] on div "Droos Podcast - بودكاست دروس 78" at bounding box center [451, 125] width 399 height 26
copy div "Droos Podcast - بودكاست دروس 78"
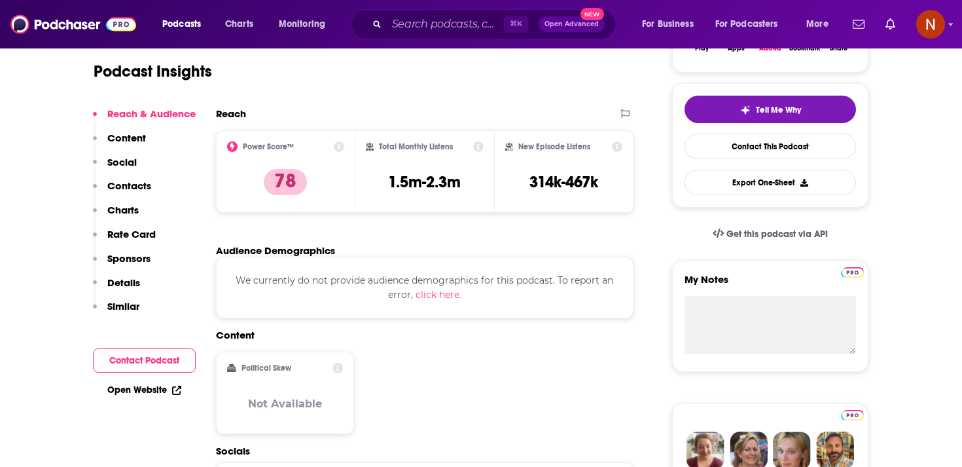
scroll to position [51, 0]
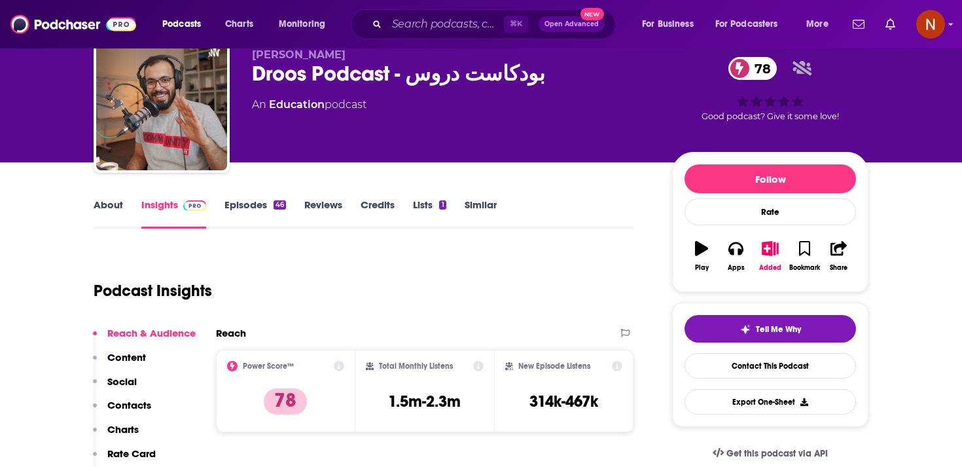
click at [275, 68] on div "Droos Podcast - بودكاست دروس 78" at bounding box center [451, 74] width 399 height 26
click at [247, 77] on div "Ahmed Abouzaid Droos Podcast - بودكاست دروس 78 An Education podcast 78 Good pod…" at bounding box center [481, 107] width 775 height 141
drag, startPoint x: 408, startPoint y: 77, endPoint x: 570, endPoint y: 79, distance: 161.6
click at [570, 79] on div "Droos Podcast - بودكاست دروس 78" at bounding box center [451, 74] width 399 height 26
copy h2 "بودكاست دروس"
